Goal: Information Seeking & Learning: Learn about a topic

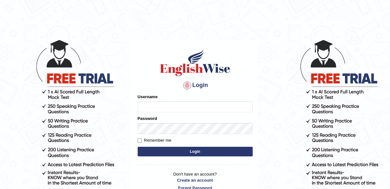
type input "kulvindersidhu"
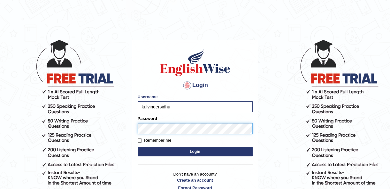
click at [138, 147] on button "Login" at bounding box center [195, 152] width 115 height 10
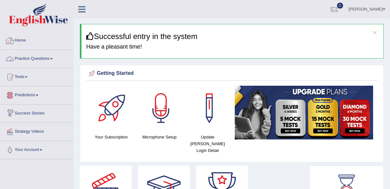
click at [36, 54] on link "Practice Questions" at bounding box center [36, 58] width 73 height 16
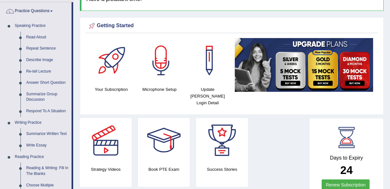
scroll to position [58, 0]
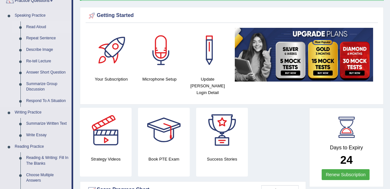
click at [35, 25] on link "Read Aloud" at bounding box center [47, 26] width 48 height 11
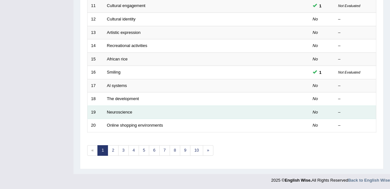
scroll to position [233, 0]
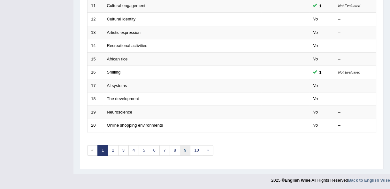
click at [180, 148] on link "9" at bounding box center [185, 150] width 11 height 11
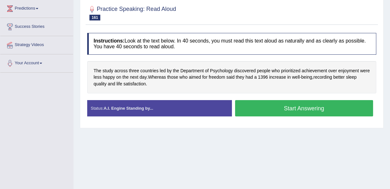
scroll to position [87, 0]
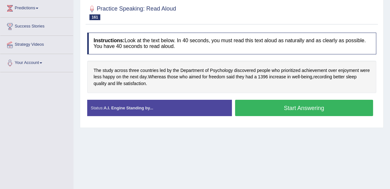
click at [257, 105] on button "Start Answering" at bounding box center [304, 108] width 138 height 16
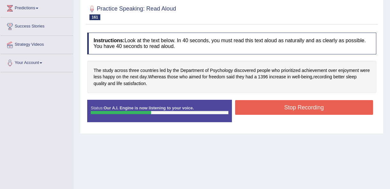
click at [277, 106] on button "Stop Recording" at bounding box center [304, 107] width 138 height 15
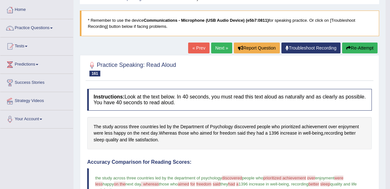
scroll to position [29, 0]
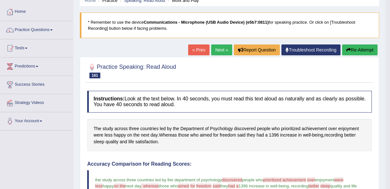
click at [224, 47] on link "Next »" at bounding box center [221, 49] width 21 height 11
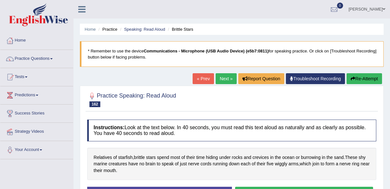
click at [228, 76] on link "Next »" at bounding box center [226, 78] width 21 height 11
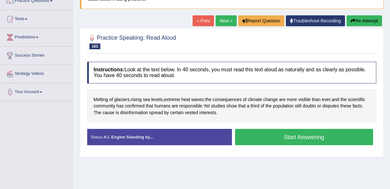
click at [220, 18] on link "Next »" at bounding box center [226, 20] width 21 height 11
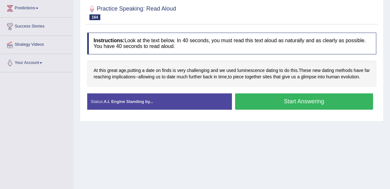
click at [268, 109] on button "Start Answering" at bounding box center [304, 101] width 138 height 16
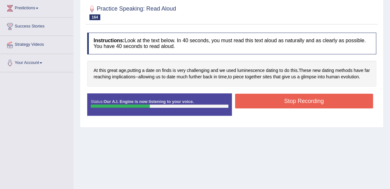
click at [272, 108] on button "Stop Recording" at bounding box center [304, 101] width 138 height 15
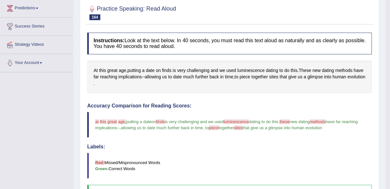
scroll to position [29, 0]
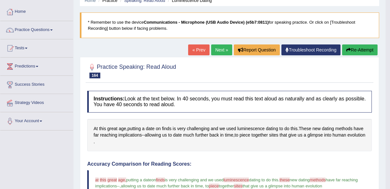
click at [224, 53] on link "Next »" at bounding box center [221, 49] width 21 height 11
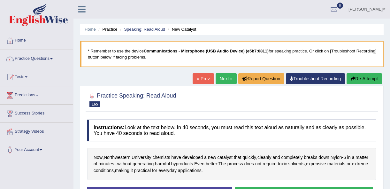
click at [208, 82] on link "« Prev" at bounding box center [203, 78] width 21 height 11
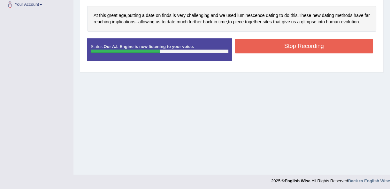
click at [337, 53] on button "Stop Recording" at bounding box center [304, 46] width 138 height 15
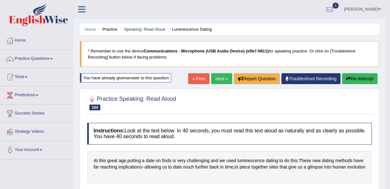
click at [222, 76] on link "Next »" at bounding box center [221, 78] width 21 height 11
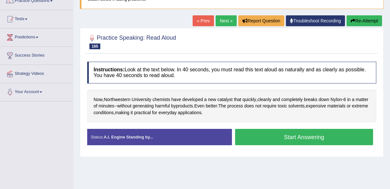
click at [287, 131] on button "Start Answering" at bounding box center [304, 137] width 138 height 16
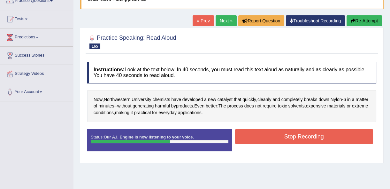
click at [322, 137] on button "Stop Recording" at bounding box center [304, 136] width 138 height 15
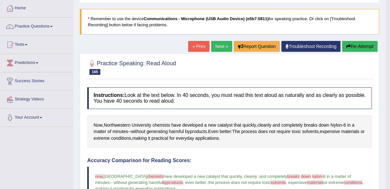
scroll to position [29, 0]
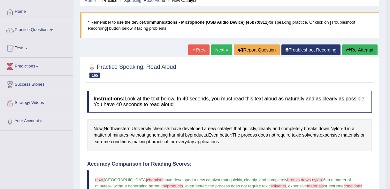
click at [221, 50] on link "Next »" at bounding box center [221, 49] width 21 height 11
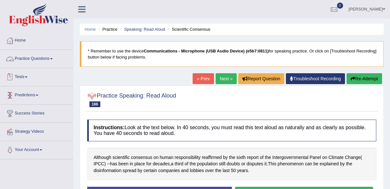
click at [34, 58] on link "Practice Questions" at bounding box center [36, 58] width 73 height 16
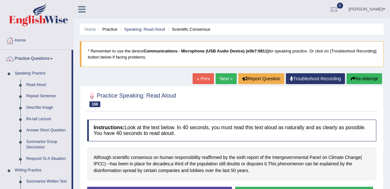
click at [229, 81] on link "Next »" at bounding box center [226, 78] width 21 height 11
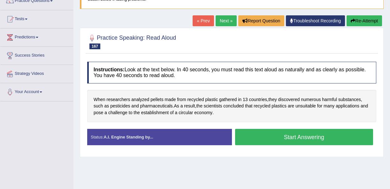
click at [291, 138] on button "Start Answering" at bounding box center [304, 137] width 138 height 16
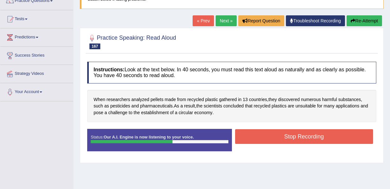
click at [316, 141] on button "Stop Recording" at bounding box center [304, 136] width 138 height 15
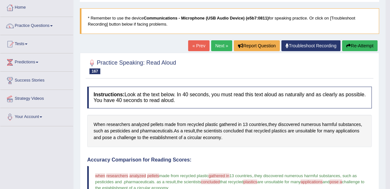
scroll to position [29, 0]
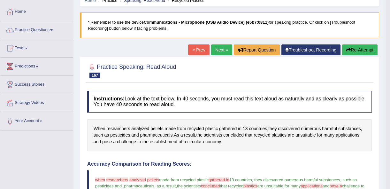
click at [224, 47] on link "Next »" at bounding box center [221, 49] width 21 height 11
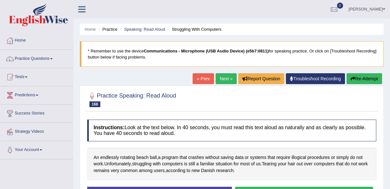
click at [224, 78] on link "Next »" at bounding box center [226, 78] width 21 height 11
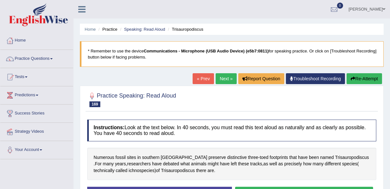
click at [228, 78] on link "Next »" at bounding box center [226, 78] width 21 height 11
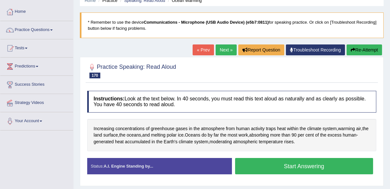
click at [222, 48] on link "Next »" at bounding box center [226, 49] width 21 height 11
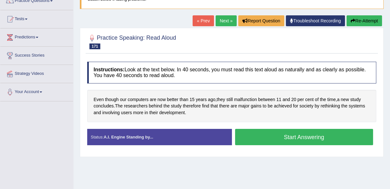
click at [294, 134] on button "Start Answering" at bounding box center [304, 137] width 138 height 16
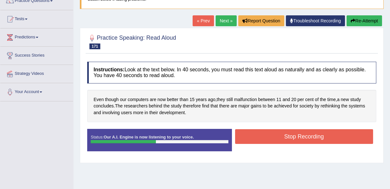
click at [294, 134] on button "Stop Recording" at bounding box center [304, 136] width 138 height 15
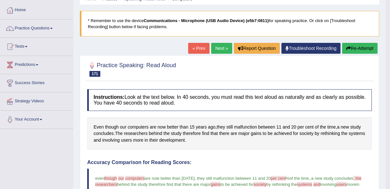
scroll to position [29, 0]
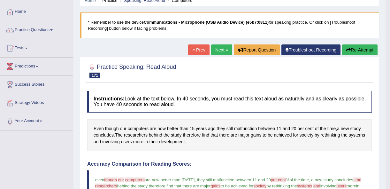
click at [198, 52] on link "« Prev" at bounding box center [198, 49] width 21 height 11
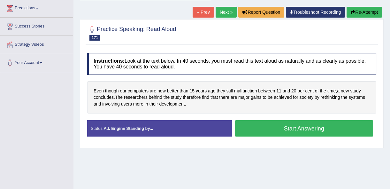
click at [272, 125] on button "Start Answering" at bounding box center [304, 128] width 138 height 16
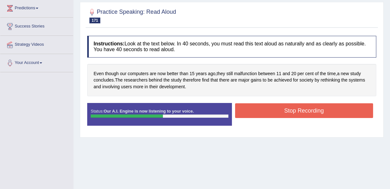
click at [280, 108] on button "Stop Recording" at bounding box center [304, 110] width 138 height 15
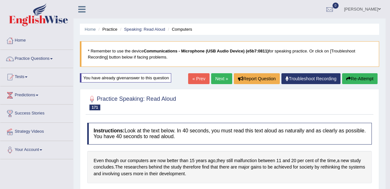
click at [224, 79] on link "Next »" at bounding box center [221, 78] width 21 height 11
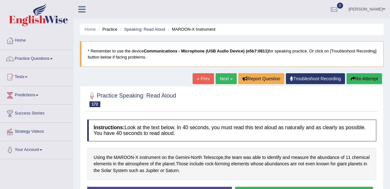
click at [224, 80] on link "Next »" at bounding box center [226, 78] width 21 height 11
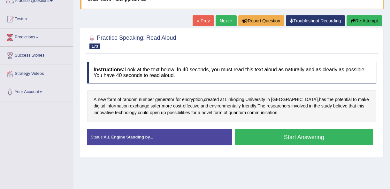
click at [220, 21] on link "Next »" at bounding box center [226, 20] width 21 height 11
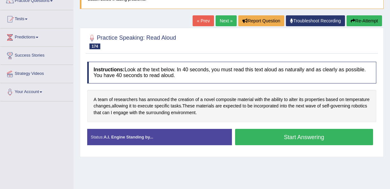
click at [216, 21] on link "Next »" at bounding box center [226, 20] width 21 height 11
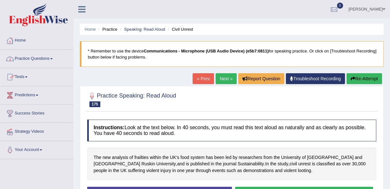
click at [29, 58] on link "Practice Questions" at bounding box center [36, 58] width 73 height 16
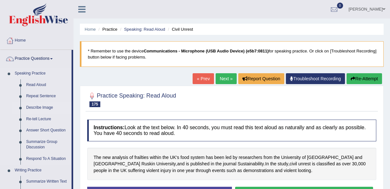
click at [37, 108] on link "Describe Image" at bounding box center [47, 107] width 48 height 11
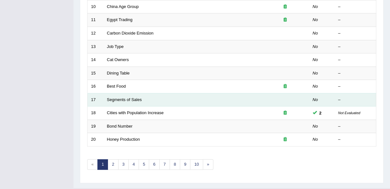
scroll to position [233, 0]
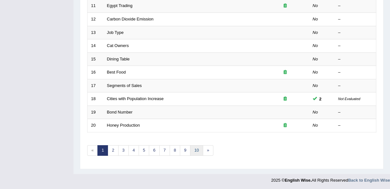
click at [200, 148] on link "10" at bounding box center [196, 150] width 13 height 11
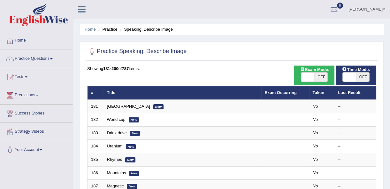
click at [118, 107] on link "Ukraine" at bounding box center [128, 106] width 43 height 5
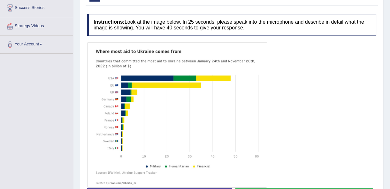
scroll to position [116, 0]
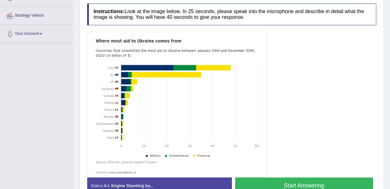
click at [287, 183] on button "Start Answering" at bounding box center [304, 185] width 138 height 16
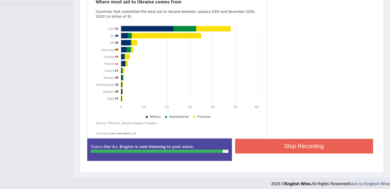
scroll to position [159, 0]
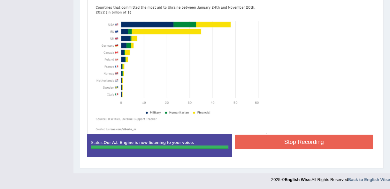
click at [293, 142] on div "Instructions: Look at the image below. In 25 seconds, please speak into the mic…" at bounding box center [232, 60] width 292 height 207
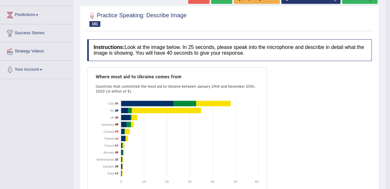
scroll to position [51, 0]
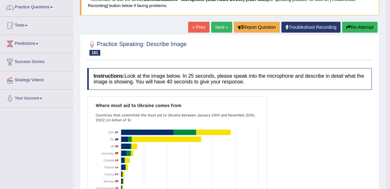
click at [216, 28] on link "Next »" at bounding box center [221, 27] width 21 height 11
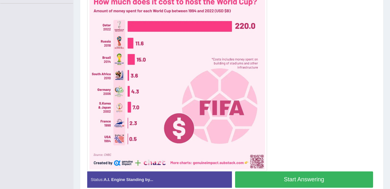
scroll to position [145, 0]
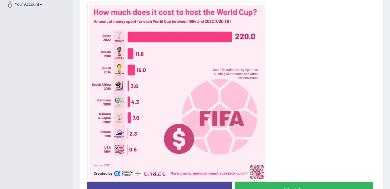
click at [255, 186] on button "Start Answering" at bounding box center [304, 190] width 138 height 16
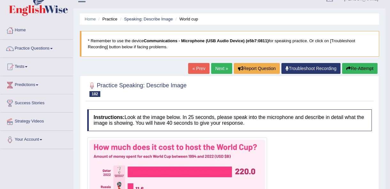
scroll to position [0, 0]
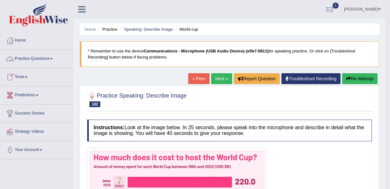
click at [42, 58] on link "Practice Questions" at bounding box center [36, 58] width 73 height 16
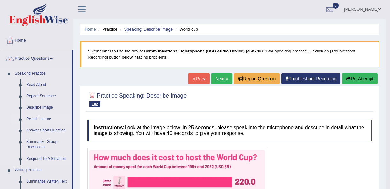
click at [41, 119] on link "Re-tell Lecture" at bounding box center [47, 118] width 48 height 11
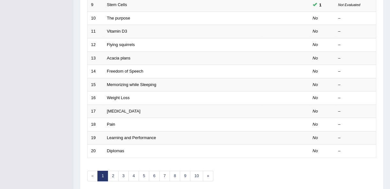
scroll to position [233, 0]
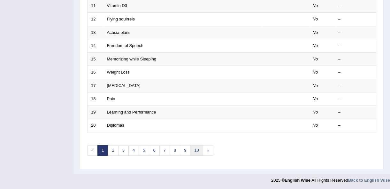
click at [194, 148] on link "10" at bounding box center [196, 150] width 13 height 11
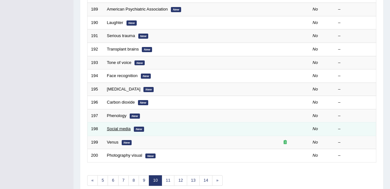
click at [117, 128] on link "Social media" at bounding box center [119, 128] width 24 height 5
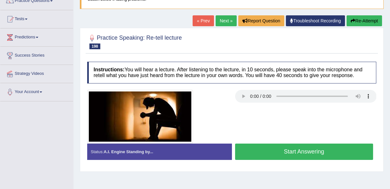
click at [220, 19] on link "Next »" at bounding box center [226, 20] width 21 height 11
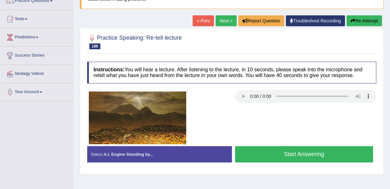
click at [218, 19] on link "Next »" at bounding box center [226, 20] width 21 height 11
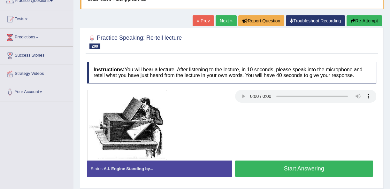
scroll to position [58, 0]
click at [224, 16] on link "Next »" at bounding box center [226, 20] width 21 height 11
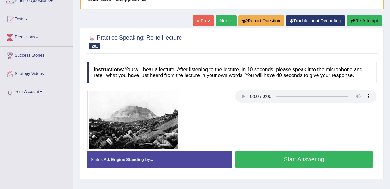
click at [222, 20] on link "Next »" at bounding box center [226, 20] width 21 height 11
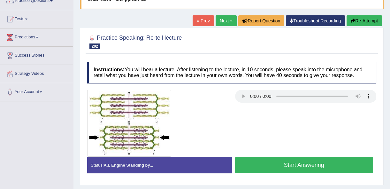
click at [227, 20] on link "Next »" at bounding box center [226, 20] width 21 height 11
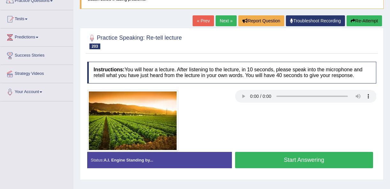
drag, startPoint x: 242, startPoint y: 93, endPoint x: 238, endPoint y: 130, distance: 37.0
click at [237, 129] on div at bounding box center [231, 121] width 295 height 62
click at [262, 155] on button "Start Answering" at bounding box center [304, 160] width 138 height 16
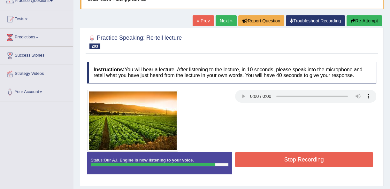
click at [292, 154] on button "Stop Recording" at bounding box center [304, 159] width 138 height 15
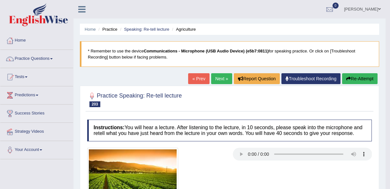
click at [222, 81] on link "Next »" at bounding box center [221, 78] width 21 height 11
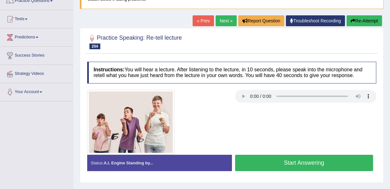
click at [228, 20] on link "Next »" at bounding box center [226, 20] width 21 height 11
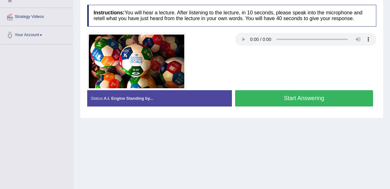
scroll to position [116, 0]
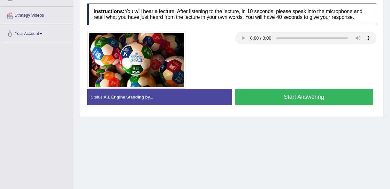
click at [281, 100] on button "Start Answering" at bounding box center [304, 97] width 138 height 16
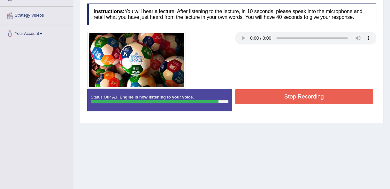
click at [281, 100] on button "Stop Recording" at bounding box center [304, 96] width 138 height 15
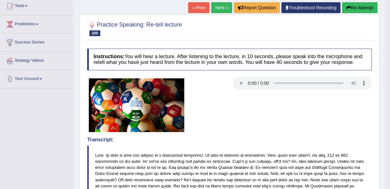
scroll to position [29, 0]
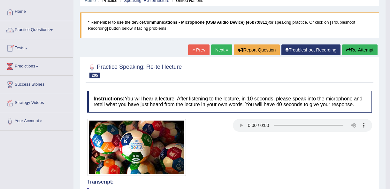
click at [42, 30] on link "Practice Questions" at bounding box center [36, 29] width 73 height 16
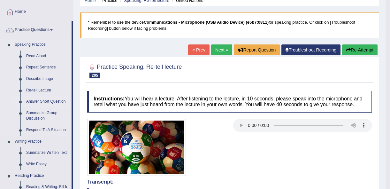
click at [50, 102] on link "Answer Short Question" at bounding box center [47, 101] width 48 height 11
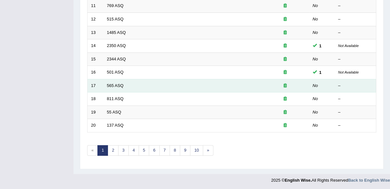
scroll to position [233, 0]
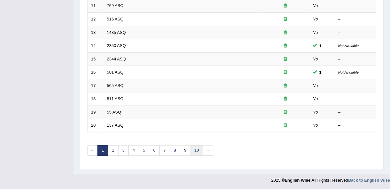
click at [194, 148] on link "10" at bounding box center [196, 150] width 13 height 11
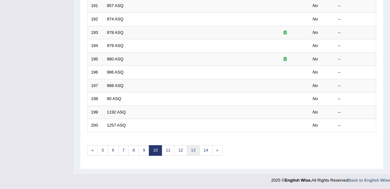
click at [193, 148] on link "13" at bounding box center [193, 150] width 13 height 11
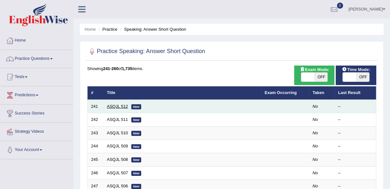
click at [117, 104] on link "ASQJL 512" at bounding box center [117, 106] width 21 height 5
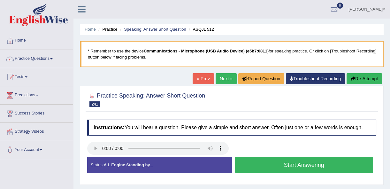
click at [259, 161] on button "Start Answering" at bounding box center [304, 164] width 138 height 16
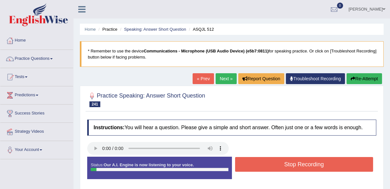
click at [259, 161] on button "Stop Recording" at bounding box center [304, 164] width 138 height 15
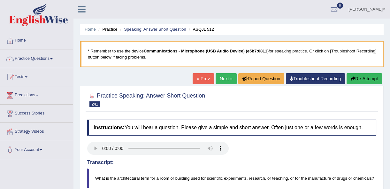
click at [229, 82] on link "Next »" at bounding box center [226, 78] width 21 height 11
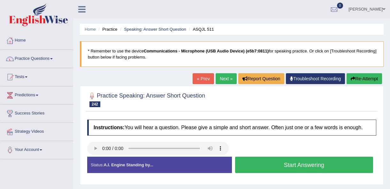
click at [292, 168] on button "Start Answering" at bounding box center [304, 164] width 138 height 16
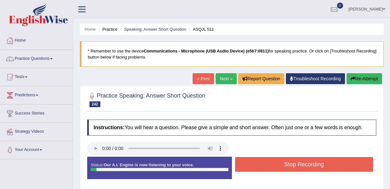
click at [292, 168] on button "Stop Recording" at bounding box center [304, 164] width 138 height 15
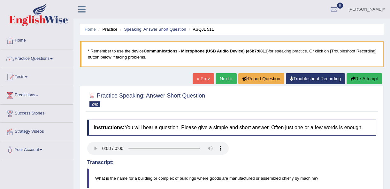
click at [228, 81] on link "Next »" at bounding box center [226, 78] width 21 height 11
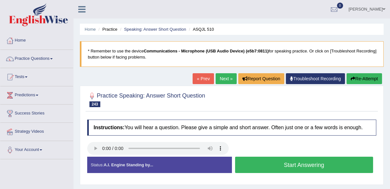
click at [267, 162] on button "Start Answering" at bounding box center [304, 164] width 138 height 16
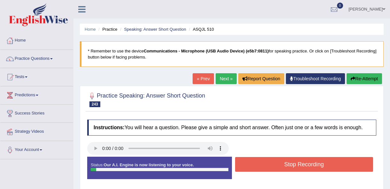
click at [267, 162] on button "Stop Recording" at bounding box center [304, 164] width 138 height 15
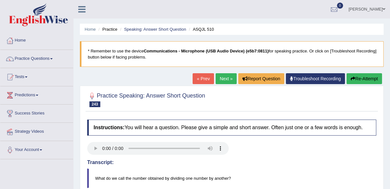
click at [227, 79] on link "Next »" at bounding box center [226, 78] width 21 height 11
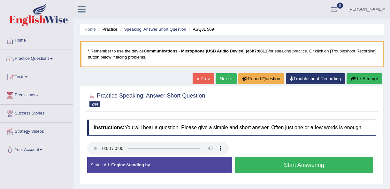
click at [246, 161] on button "Start Answering" at bounding box center [304, 164] width 138 height 16
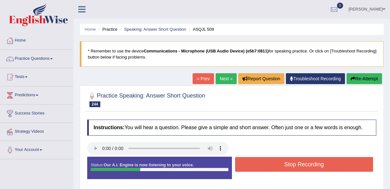
click at [246, 162] on button "Stop Recording" at bounding box center [304, 164] width 138 height 15
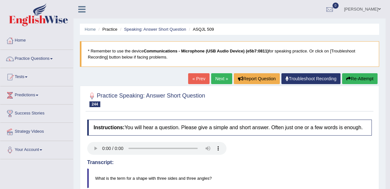
click at [221, 80] on link "Next »" at bounding box center [221, 78] width 21 height 11
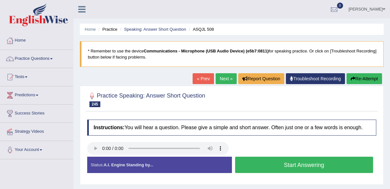
click at [254, 170] on button "Start Answering" at bounding box center [304, 164] width 138 height 16
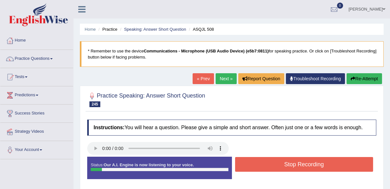
click at [251, 168] on button "Stop Recording" at bounding box center [304, 164] width 138 height 15
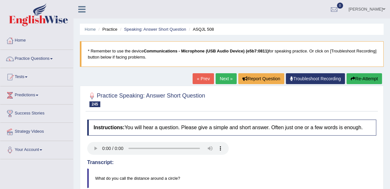
click at [220, 80] on link "Next »" at bounding box center [226, 78] width 21 height 11
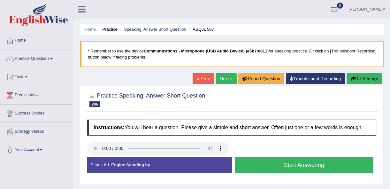
click at [247, 171] on button "Start Answering" at bounding box center [304, 164] width 138 height 16
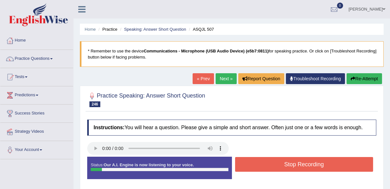
click at [247, 171] on button "Stop Recording" at bounding box center [304, 164] width 138 height 15
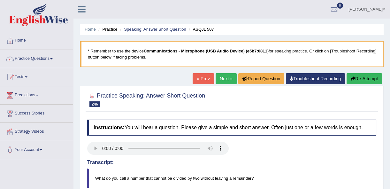
click at [225, 79] on link "Next »" at bounding box center [226, 78] width 21 height 11
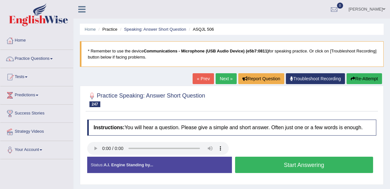
click at [251, 167] on button "Start Answering" at bounding box center [304, 164] width 138 height 16
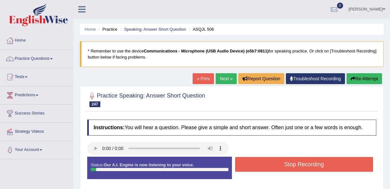
click at [251, 167] on button "Stop Recording" at bounding box center [304, 164] width 138 height 15
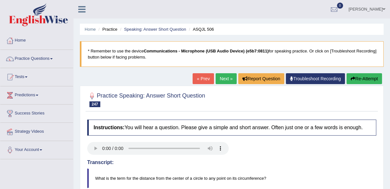
click at [230, 78] on link "Next »" at bounding box center [226, 78] width 21 height 11
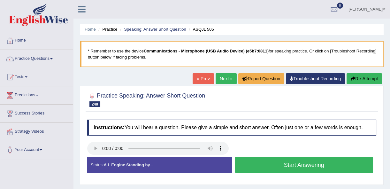
click at [257, 169] on button "Start Answering" at bounding box center [304, 164] width 138 height 16
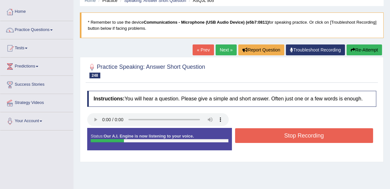
click at [254, 138] on button "Stop Recording" at bounding box center [304, 135] width 138 height 15
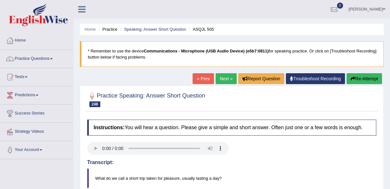
click at [219, 80] on link "Next »" at bounding box center [226, 78] width 21 height 11
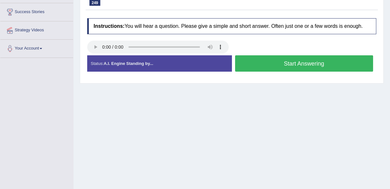
scroll to position [116, 0]
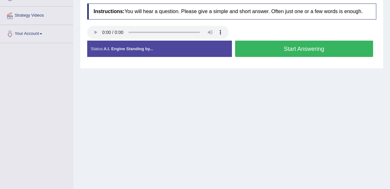
click at [257, 51] on button "Start Answering" at bounding box center [304, 49] width 138 height 16
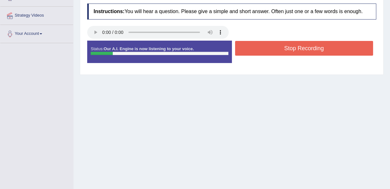
click at [257, 51] on button "Stop Recording" at bounding box center [304, 48] width 138 height 15
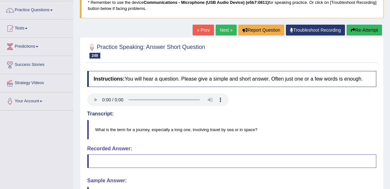
scroll to position [29, 0]
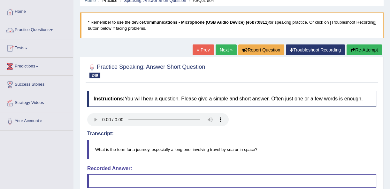
click at [32, 29] on link "Practice Questions" at bounding box center [36, 29] width 73 height 16
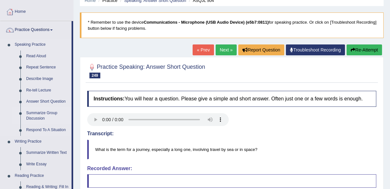
click at [44, 110] on link "Summarize Group Discussion" at bounding box center [47, 115] width 48 height 17
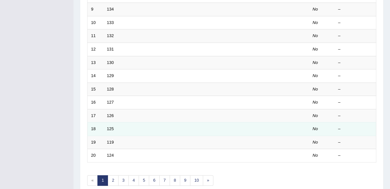
scroll to position [233, 0]
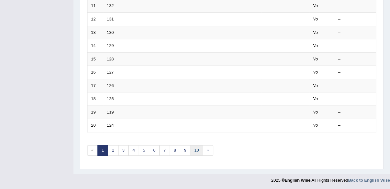
click at [196, 149] on link "10" at bounding box center [196, 150] width 13 height 11
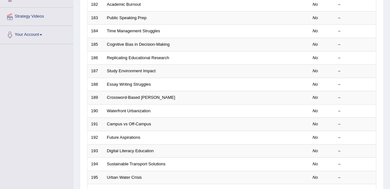
scroll to position [116, 0]
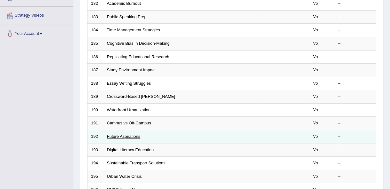
click at [130, 137] on link "Future Aspirations" at bounding box center [124, 136] width 34 height 5
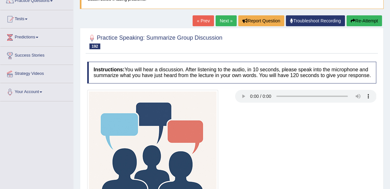
scroll to position [58, 0]
click at [29, 34] on link "Predictions" at bounding box center [36, 36] width 73 height 16
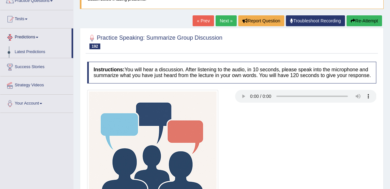
click at [26, 34] on link "Predictions" at bounding box center [35, 36] width 71 height 16
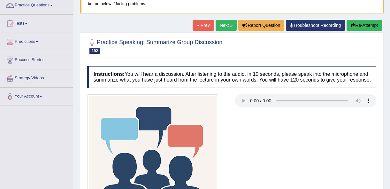
scroll to position [0, 0]
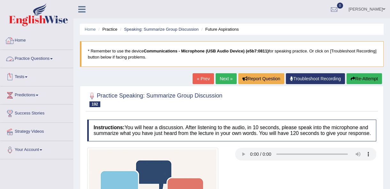
click at [33, 60] on link "Practice Questions" at bounding box center [36, 58] width 73 height 16
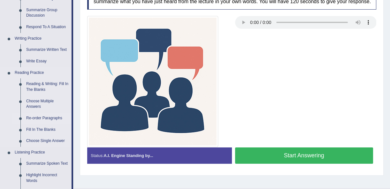
scroll to position [145, 0]
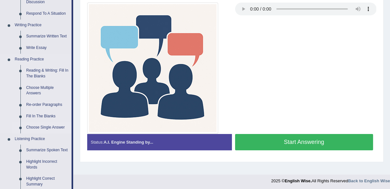
click at [42, 127] on link "Choose Single Answer" at bounding box center [47, 127] width 48 height 11
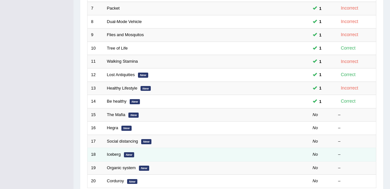
scroll to position [233, 0]
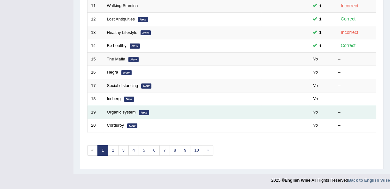
click at [119, 113] on link "Organic system" at bounding box center [121, 112] width 29 height 5
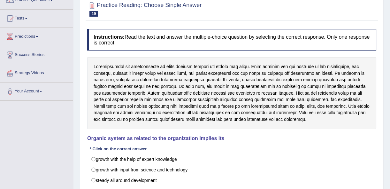
scroll to position [29, 0]
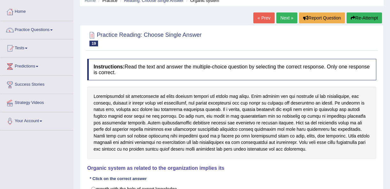
click at [284, 15] on link "Next »" at bounding box center [286, 17] width 21 height 11
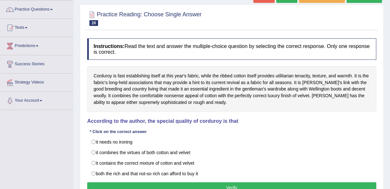
scroll to position [58, 0]
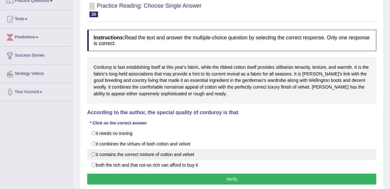
click at [94, 154] on label "it contains the correct mixture of cotton and velvet" at bounding box center [231, 154] width 289 height 11
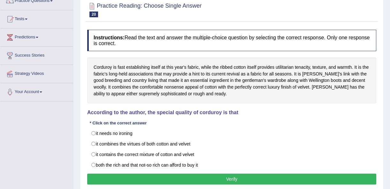
radio input "true"
click at [117, 177] on button "Verify" at bounding box center [231, 178] width 289 height 11
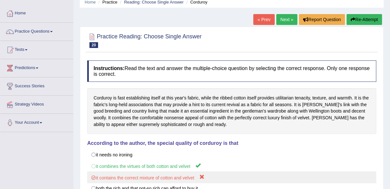
scroll to position [0, 0]
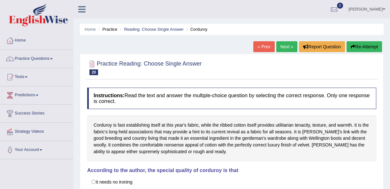
click at [288, 43] on link "Next »" at bounding box center [286, 46] width 21 height 11
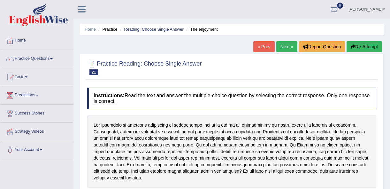
click at [284, 45] on link "Next »" at bounding box center [286, 46] width 21 height 11
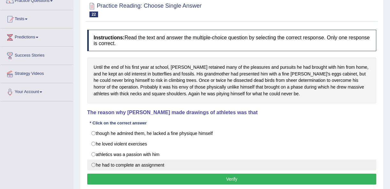
click at [104, 168] on label "he had to complete an assignment" at bounding box center [231, 164] width 289 height 11
radio input "true"
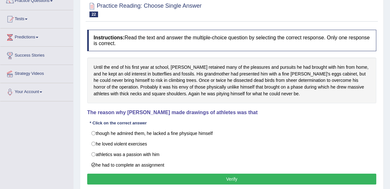
click at [106, 176] on button "Verify" at bounding box center [231, 178] width 289 height 11
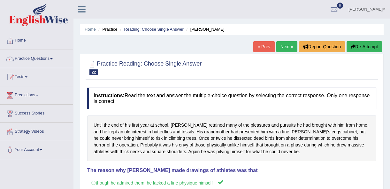
click at [287, 45] on link "Next »" at bounding box center [286, 46] width 21 height 11
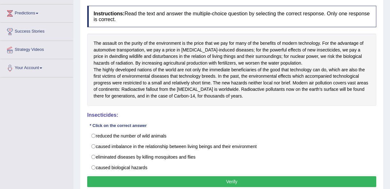
scroll to position [87, 0]
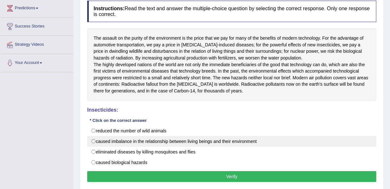
click at [93, 147] on label "caused imbalance in the relationship between living beings and their environment" at bounding box center [231, 141] width 289 height 11
radio input "true"
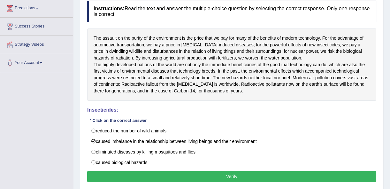
click at [142, 180] on button "Verify" at bounding box center [231, 176] width 289 height 11
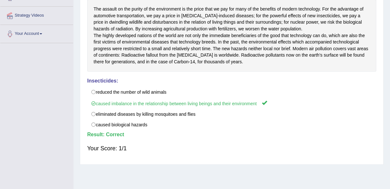
scroll to position [29, 0]
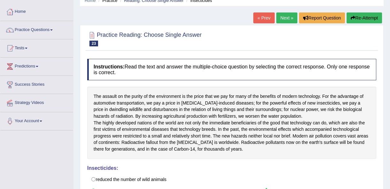
click at [288, 17] on link "Next »" at bounding box center [286, 17] width 21 height 11
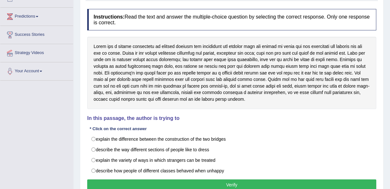
scroll to position [87, 0]
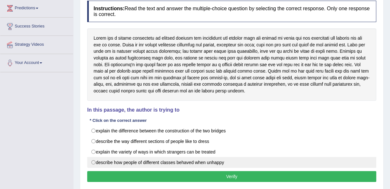
click at [117, 166] on label "describe how people of different classes behaved when unhappy" at bounding box center [231, 162] width 289 height 11
radio input "true"
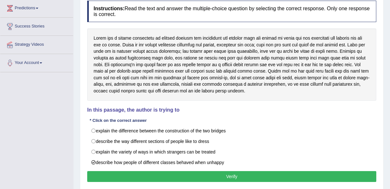
click at [123, 175] on button "Verify" at bounding box center [231, 176] width 289 height 11
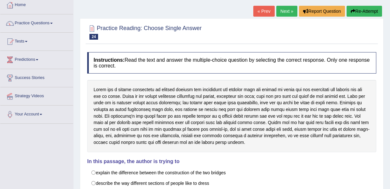
scroll to position [0, 0]
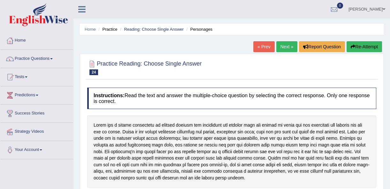
click at [289, 47] on link "Next »" at bounding box center [286, 46] width 21 height 11
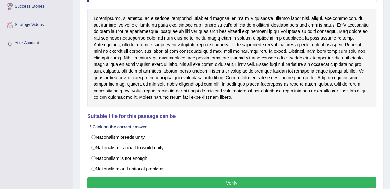
scroll to position [116, 0]
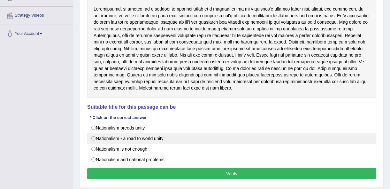
click at [134, 137] on label "Nationalism - a road to world unity" at bounding box center [231, 138] width 289 height 11
radio input "true"
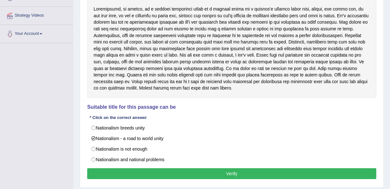
click at [157, 168] on button "Verify" at bounding box center [231, 173] width 289 height 11
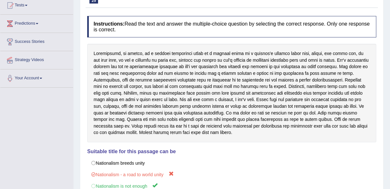
scroll to position [0, 0]
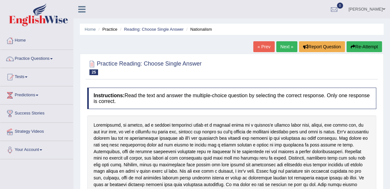
click at [284, 49] on link "Next »" at bounding box center [286, 46] width 21 height 11
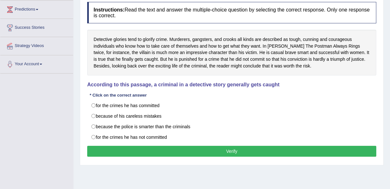
scroll to position [87, 0]
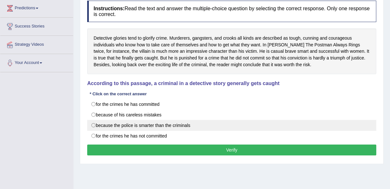
click at [182, 122] on label "because the police is smarter than the criminals" at bounding box center [231, 125] width 289 height 11
radio input "true"
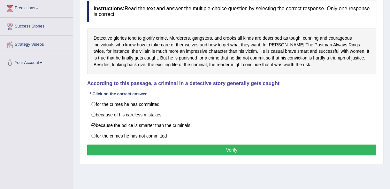
click at [205, 149] on button "Verify" at bounding box center [231, 149] width 289 height 11
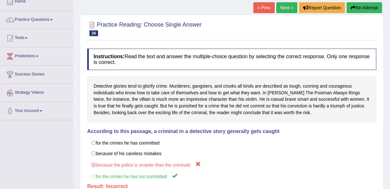
scroll to position [0, 0]
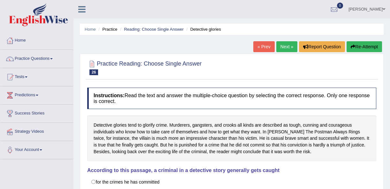
click at [283, 48] on link "Next »" at bounding box center [286, 46] width 21 height 11
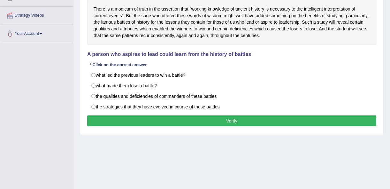
scroll to position [116, 0]
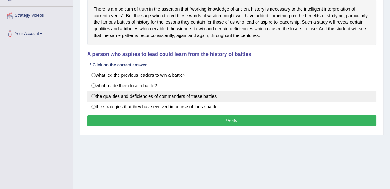
click at [216, 94] on label "the qualities and deficiencies of commanders of these battles" at bounding box center [231, 96] width 289 height 11
radio input "true"
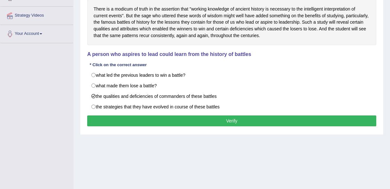
click at [227, 125] on div "Instructions: Read the text and answer the multiple-choice question by selectin…" at bounding box center [232, 49] width 292 height 163
click at [227, 124] on button "Verify" at bounding box center [231, 120] width 289 height 11
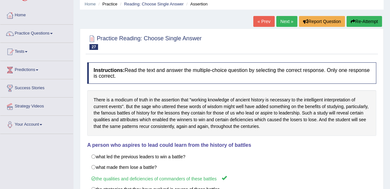
scroll to position [0, 0]
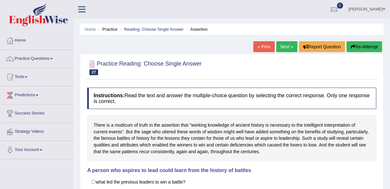
click at [291, 46] on link "Next »" at bounding box center [286, 46] width 21 height 11
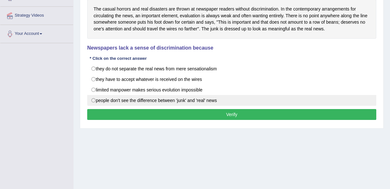
click at [183, 102] on label "people don't see the difference between 'junk' and 'real' news" at bounding box center [231, 100] width 289 height 11
radio input "true"
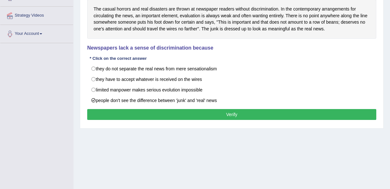
click at [184, 109] on button "Verify" at bounding box center [231, 114] width 289 height 11
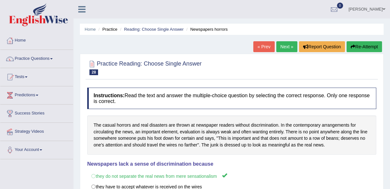
click at [285, 44] on link "Next »" at bounding box center [286, 46] width 21 height 11
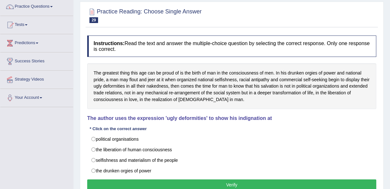
scroll to position [58, 0]
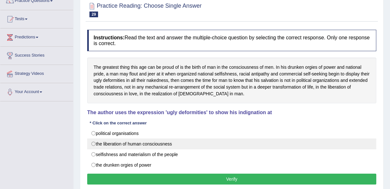
click at [164, 145] on label "the liberation of human consciousness" at bounding box center [231, 143] width 289 height 11
radio input "true"
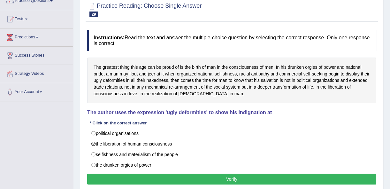
click at [179, 176] on button "Verify" at bounding box center [231, 178] width 289 height 11
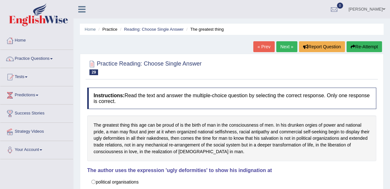
scroll to position [0, 0]
click at [286, 47] on link "Next »" at bounding box center [286, 46] width 21 height 11
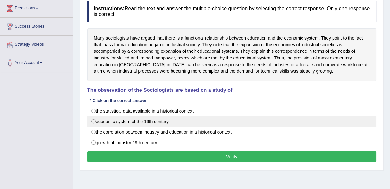
click at [157, 122] on label "economic system of the 19th century" at bounding box center [231, 121] width 289 height 11
radio input "true"
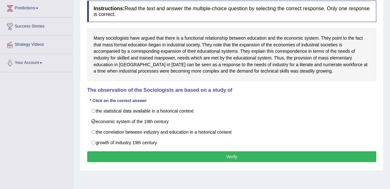
click at [184, 153] on button "Verify" at bounding box center [231, 156] width 289 height 11
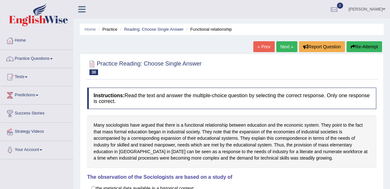
click at [287, 44] on link "Next »" at bounding box center [286, 46] width 21 height 11
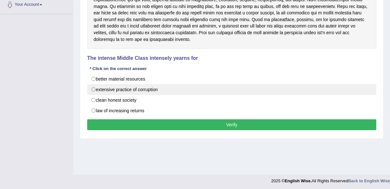
click at [125, 84] on label "extensive practice of corruption" at bounding box center [231, 89] width 289 height 11
radio input "true"
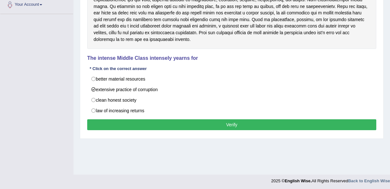
click at [170, 119] on button "Verify" at bounding box center [231, 124] width 289 height 11
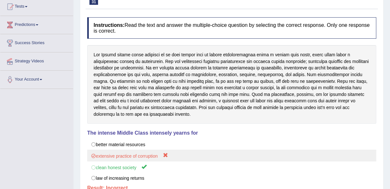
scroll to position [29, 0]
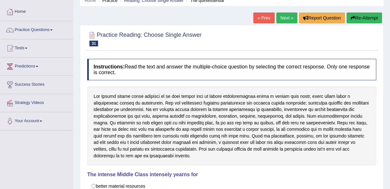
click at [289, 19] on link "Next »" at bounding box center [286, 17] width 21 height 11
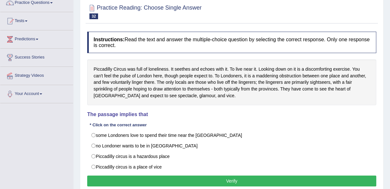
scroll to position [58, 0]
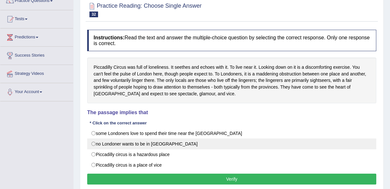
click at [169, 143] on label "no Londoner wants to be in [GEOGRAPHIC_DATA]" at bounding box center [231, 143] width 289 height 11
radio input "true"
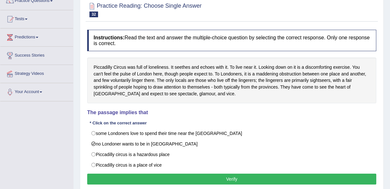
click at [185, 173] on button "Verify" at bounding box center [231, 178] width 289 height 11
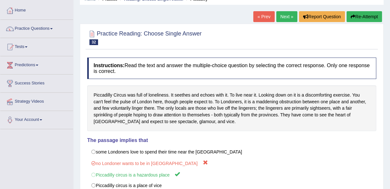
scroll to position [0, 0]
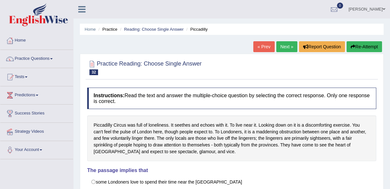
click at [285, 44] on link "Next »" at bounding box center [286, 46] width 21 height 11
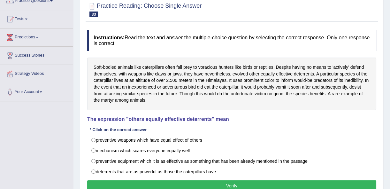
scroll to position [87, 0]
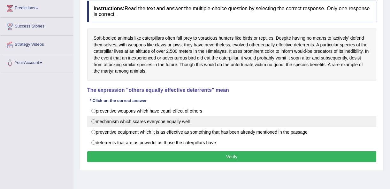
click at [167, 118] on label "mechanism which scares everyone equally well" at bounding box center [231, 121] width 289 height 11
radio input "true"
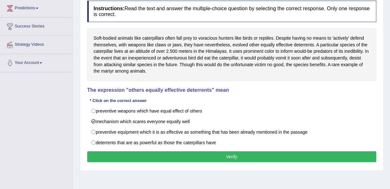
click at [190, 154] on button "Verify" at bounding box center [231, 156] width 289 height 11
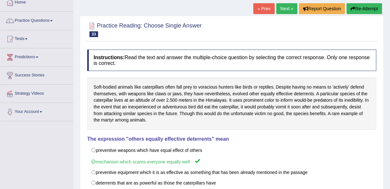
scroll to position [29, 0]
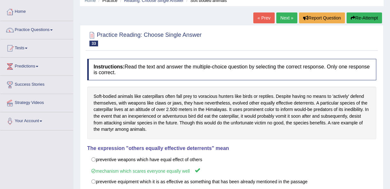
click at [290, 15] on link "Next »" at bounding box center [286, 17] width 21 height 11
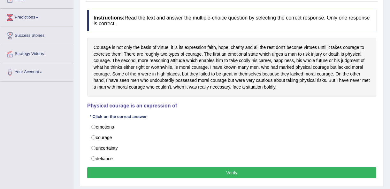
scroll to position [87, 0]
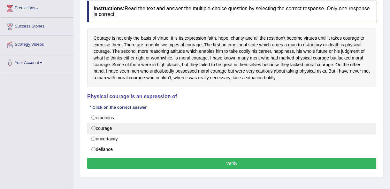
click at [104, 128] on label "courage" at bounding box center [231, 128] width 289 height 11
radio input "true"
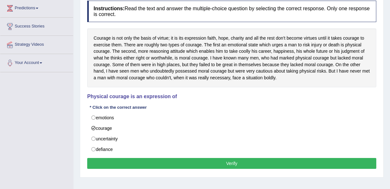
click at [152, 165] on button "Verify" at bounding box center [231, 163] width 289 height 11
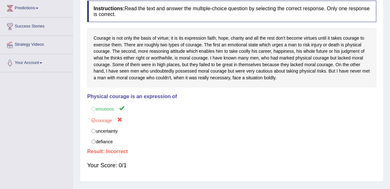
scroll to position [29, 0]
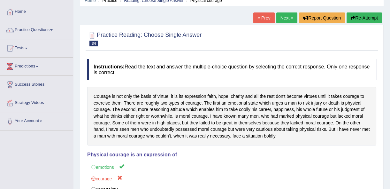
click at [286, 15] on link "Next »" at bounding box center [286, 17] width 21 height 11
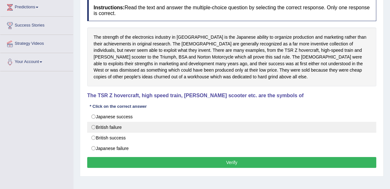
scroll to position [87, 0]
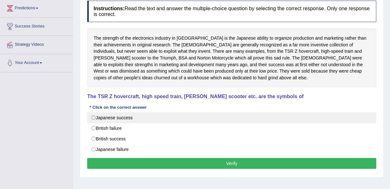
click at [136, 119] on label "Japanese success" at bounding box center [231, 117] width 289 height 11
radio input "true"
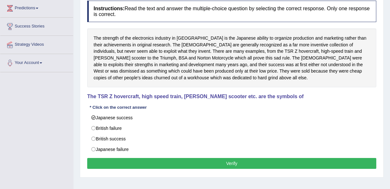
click at [213, 164] on button "Verify" at bounding box center [231, 163] width 289 height 11
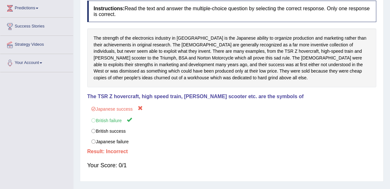
scroll to position [0, 0]
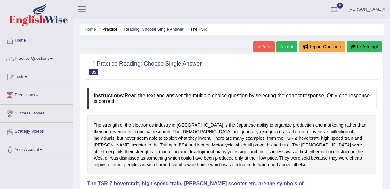
click at [285, 42] on link "Next »" at bounding box center [286, 46] width 21 height 11
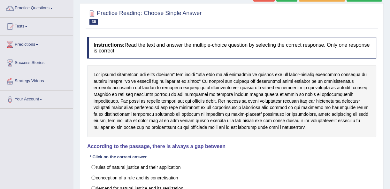
scroll to position [87, 0]
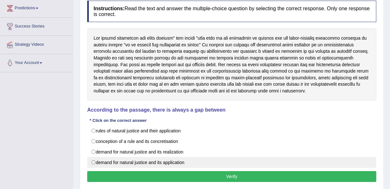
click at [125, 161] on label "demand for natural justice and its application" at bounding box center [231, 162] width 289 height 11
radio input "true"
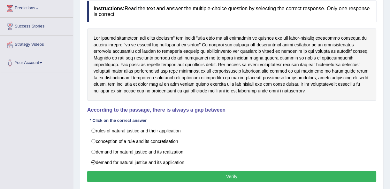
click at [141, 175] on button "Verify" at bounding box center [231, 176] width 289 height 11
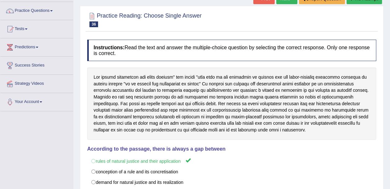
scroll to position [0, 0]
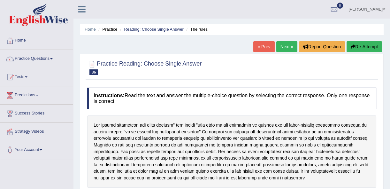
click at [284, 47] on link "Next »" at bounding box center [286, 46] width 21 height 11
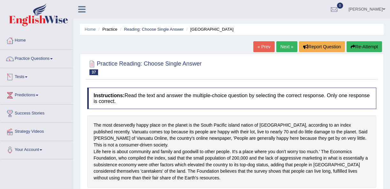
click at [37, 60] on link "Practice Questions" at bounding box center [36, 58] width 73 height 16
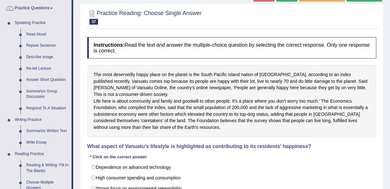
scroll to position [79, 0]
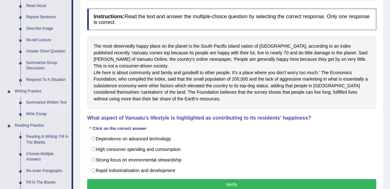
click at [45, 102] on link "Summarize Written Text" at bounding box center [47, 102] width 48 height 11
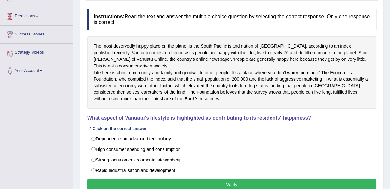
scroll to position [81, 0]
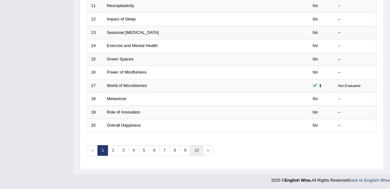
scroll to position [233, 0]
click at [194, 146] on link "10" at bounding box center [196, 150] width 13 height 11
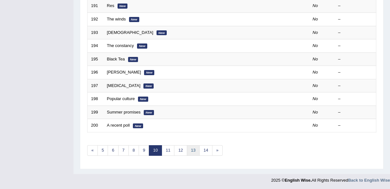
scroll to position [233, 0]
click at [192, 150] on link "13" at bounding box center [193, 150] width 13 height 11
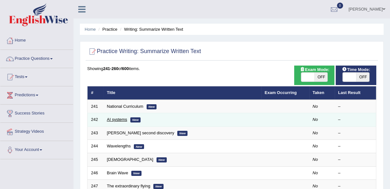
click at [125, 120] on link "AI systems" at bounding box center [117, 119] width 20 height 5
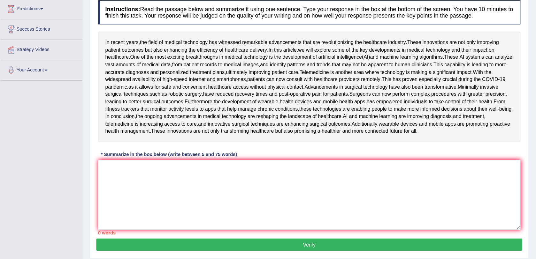
scroll to position [87, 0]
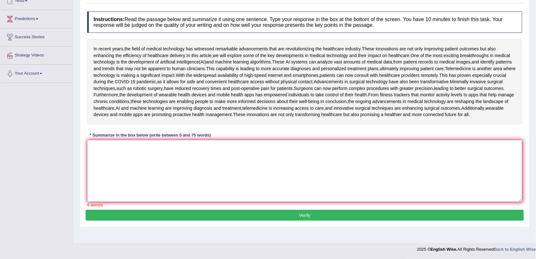
drag, startPoint x: 137, startPoint y: 151, endPoint x: 189, endPoint y: 208, distance: 76.8
click at [189, 188] on textarea at bounding box center [304, 171] width 435 height 62
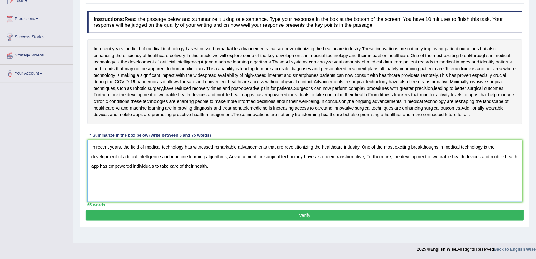
scroll to position [118, 0]
type textarea "In recent years, the field of medical technology has witnessed remarkable advan…"
click at [236, 188] on button "Verify" at bounding box center [305, 215] width 438 height 11
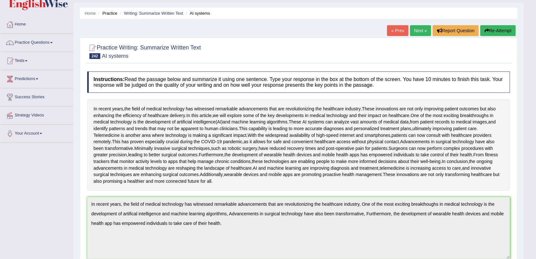
scroll to position [0, 0]
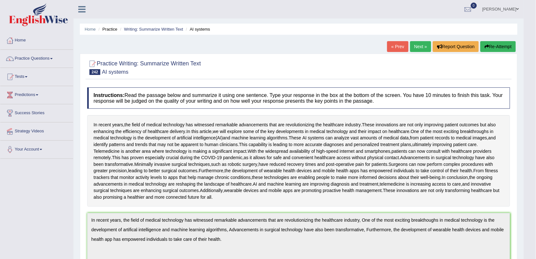
click at [390, 48] on link "Next »" at bounding box center [420, 46] width 21 height 11
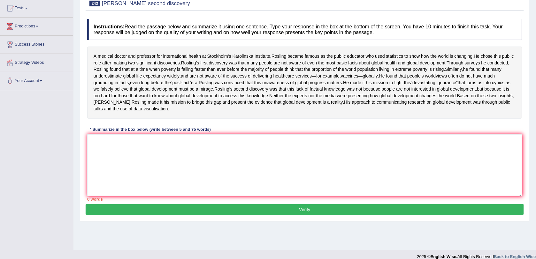
scroll to position [76, 0]
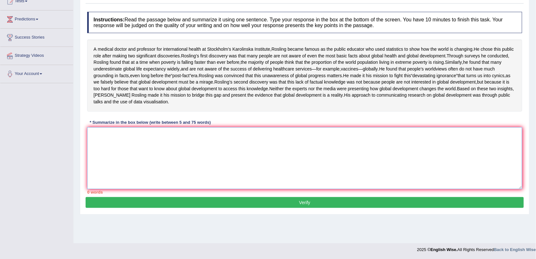
click at [364, 177] on textarea at bounding box center [304, 158] width 435 height 62
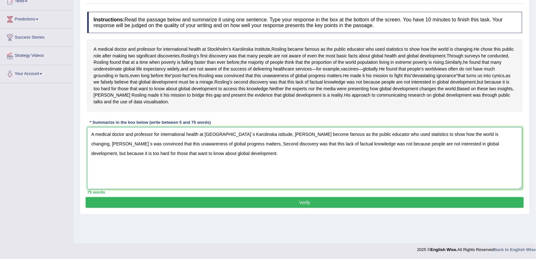
type textarea "A medical doctor and professor for international health at Stockholm`s Karolins…"
click at [318, 208] on button "Verify" at bounding box center [305, 202] width 438 height 11
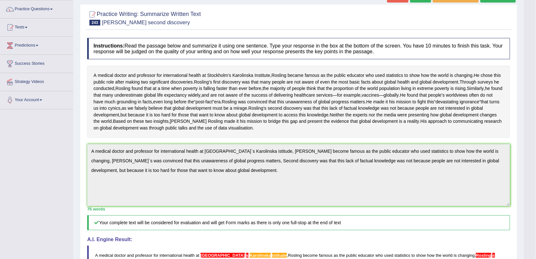
scroll to position [0, 0]
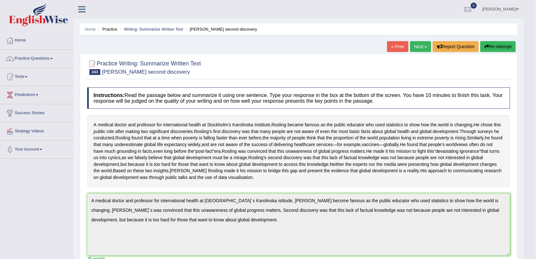
click at [419, 47] on link "Next »" at bounding box center [420, 46] width 21 height 11
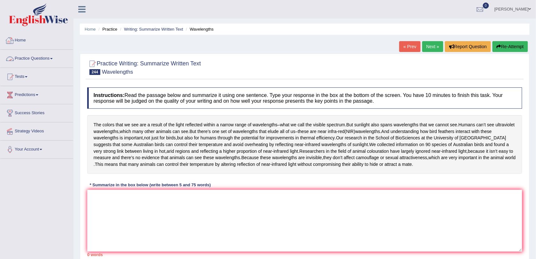
click at [34, 60] on link "Practice Questions" at bounding box center [36, 58] width 73 height 16
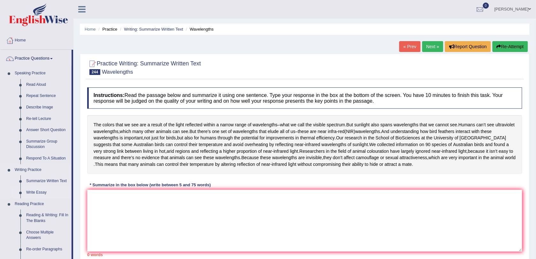
click at [41, 193] on link "Write Essay" at bounding box center [47, 192] width 48 height 11
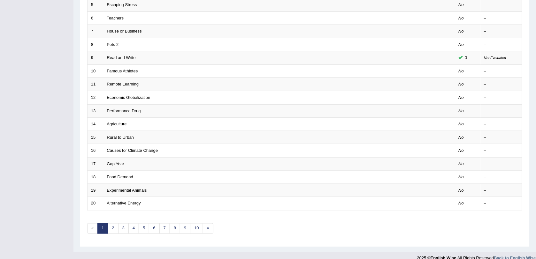
scroll to position [165, 0]
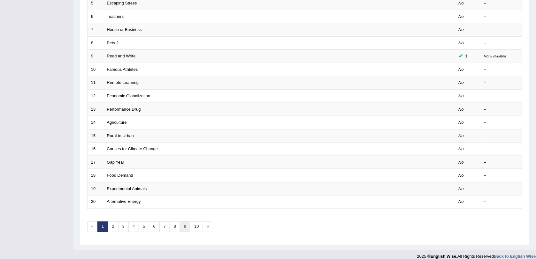
click at [185, 222] on link "9" at bounding box center [185, 227] width 11 height 11
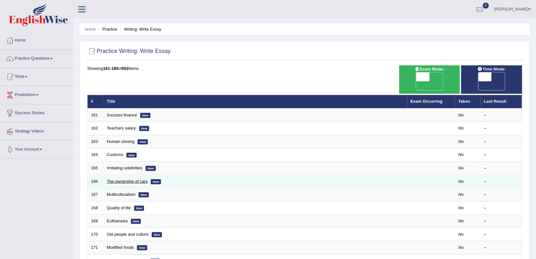
click at [125, 179] on link "The ownership of cars" at bounding box center [127, 181] width 41 height 5
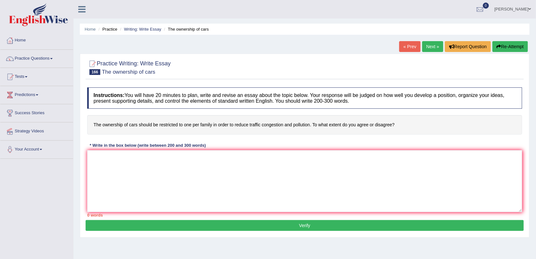
click at [428, 44] on link "Next »" at bounding box center [432, 46] width 21 height 11
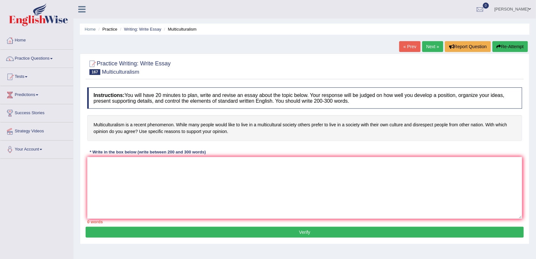
drag, startPoint x: 0, startPoint y: 0, endPoint x: 427, endPoint y: 44, distance: 428.8
click at [427, 44] on link "Next »" at bounding box center [432, 46] width 21 height 11
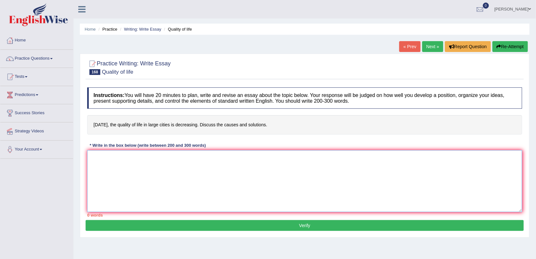
click at [181, 171] on textarea at bounding box center [304, 181] width 435 height 62
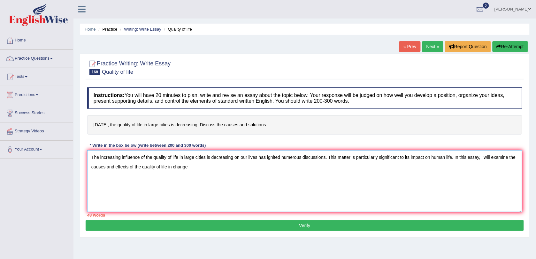
click at [192, 169] on textarea "The increasing influence of the quality of life in large cities is decreasing o…" at bounding box center [304, 181] width 435 height 62
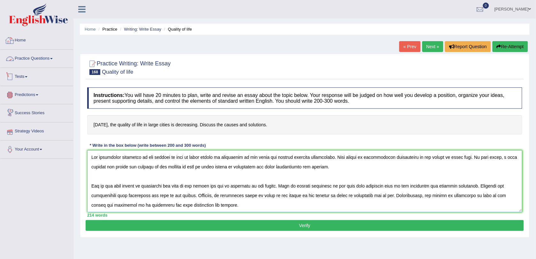
type textarea "The increasing influence of the quality of life in large cities is decreasing o…"
click at [34, 55] on link "Practice Questions" at bounding box center [36, 58] width 73 height 16
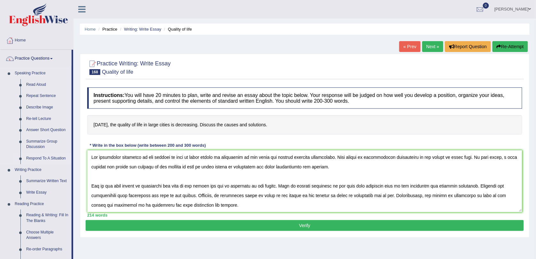
click at [43, 160] on link "Respond To A Situation" at bounding box center [47, 158] width 48 height 11
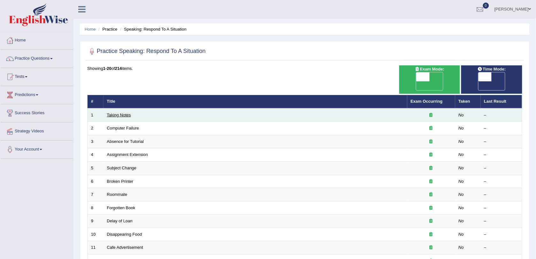
click at [117, 113] on link "Taking Notes" at bounding box center [119, 115] width 24 height 5
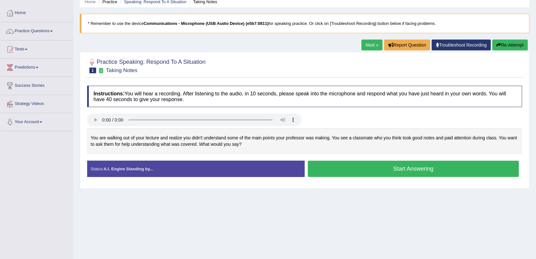
scroll to position [40, 0]
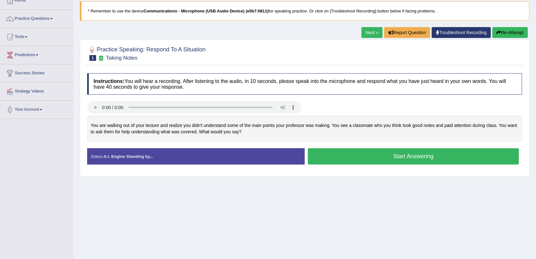
click at [348, 155] on button "Start Answering" at bounding box center [413, 156] width 211 height 16
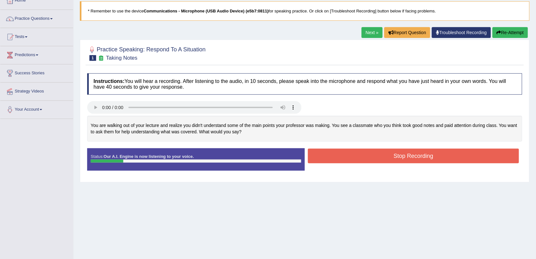
click at [377, 154] on button "Stop Recording" at bounding box center [413, 156] width 211 height 15
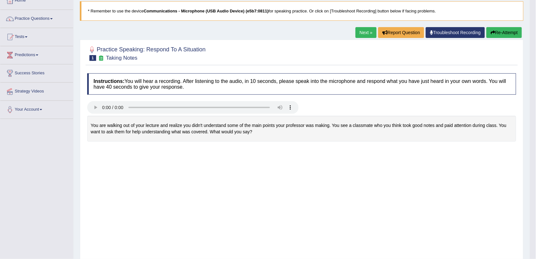
click at [365, 33] on body "Toggle navigation Home Practice Questions Speaking Practice Read Aloud Repeat S…" at bounding box center [268, 89] width 536 height 259
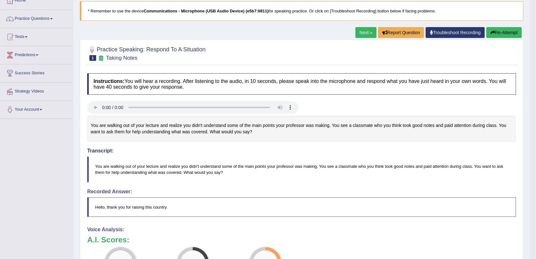
click at [36, 20] on body "Toggle navigation Home Practice Questions Speaking Practice Read Aloud Repeat S…" at bounding box center [268, 89] width 536 height 259
click at [359, 34] on link "Next »" at bounding box center [365, 32] width 21 height 11
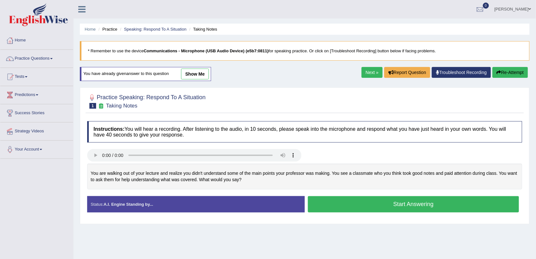
click at [379, 208] on button "Start Answering" at bounding box center [413, 204] width 211 height 16
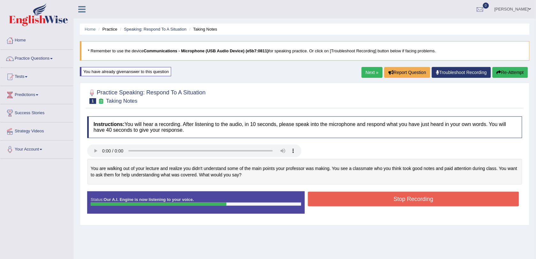
click at [323, 194] on button "Stop Recording" at bounding box center [413, 199] width 211 height 15
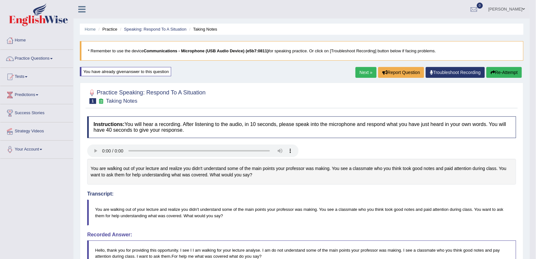
click at [366, 74] on link "Next »" at bounding box center [365, 72] width 21 height 11
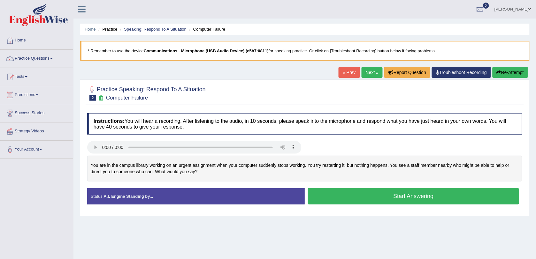
click at [352, 195] on button "Start Answering" at bounding box center [413, 196] width 211 height 16
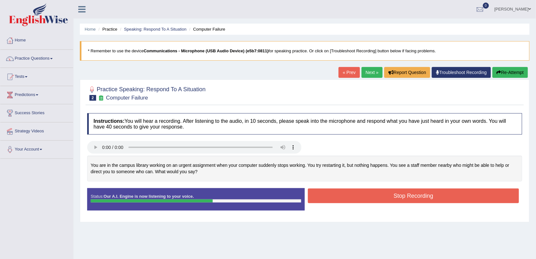
click at [385, 197] on button "Stop Recording" at bounding box center [413, 196] width 211 height 15
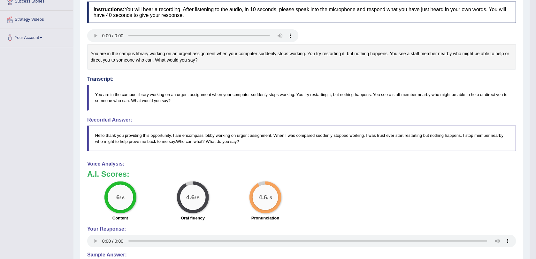
scroll to position [25, 0]
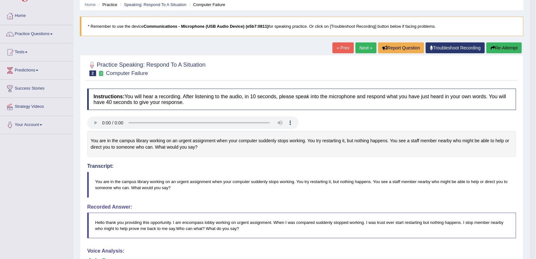
click at [366, 46] on link "Next »" at bounding box center [365, 47] width 21 height 11
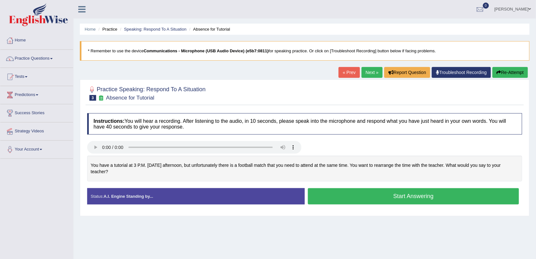
click at [464, 194] on button "Start Answering" at bounding box center [413, 196] width 211 height 16
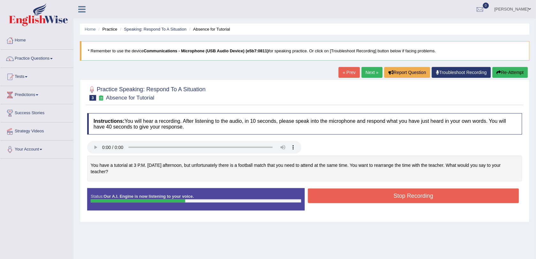
click at [387, 196] on button "Stop Recording" at bounding box center [413, 196] width 211 height 15
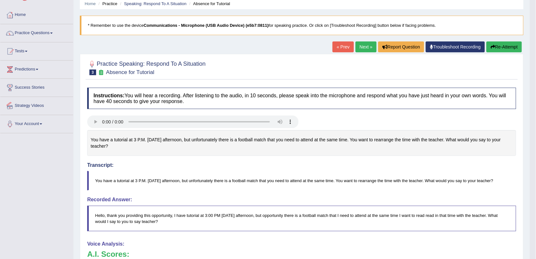
scroll to position [40, 0]
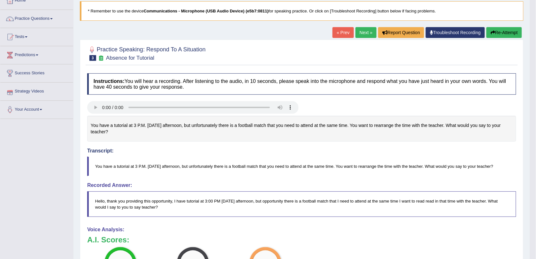
click at [365, 34] on link "Next »" at bounding box center [365, 32] width 21 height 11
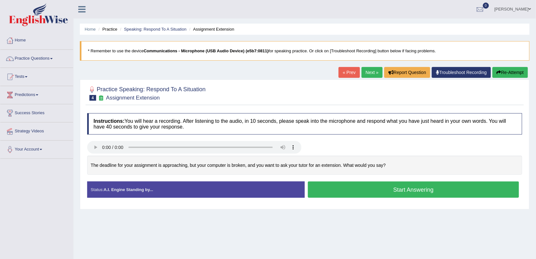
click at [322, 190] on button "Start Answering" at bounding box center [413, 190] width 211 height 16
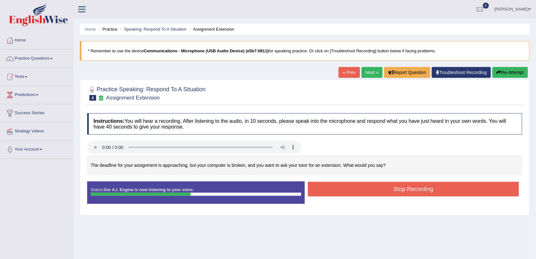
click at [332, 190] on button "Stop Recording" at bounding box center [413, 189] width 211 height 15
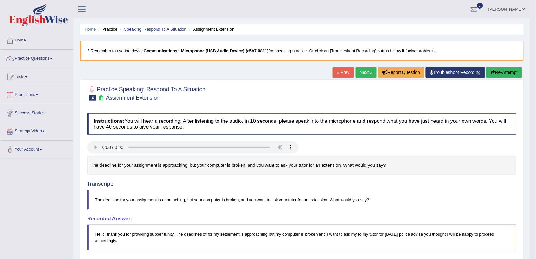
click at [363, 72] on link "Next »" at bounding box center [365, 72] width 21 height 11
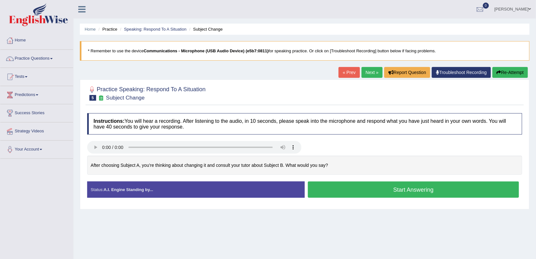
click at [371, 72] on link "Next »" at bounding box center [371, 72] width 21 height 11
click at [357, 195] on button "Start Answering" at bounding box center [413, 190] width 211 height 16
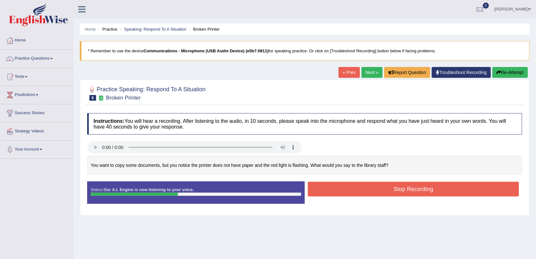
click at [360, 188] on button "Stop Recording" at bounding box center [413, 189] width 211 height 15
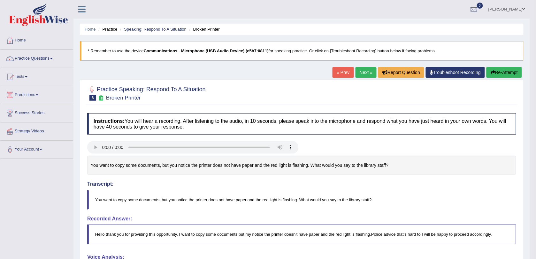
click at [366, 71] on link "Next »" at bounding box center [365, 72] width 21 height 11
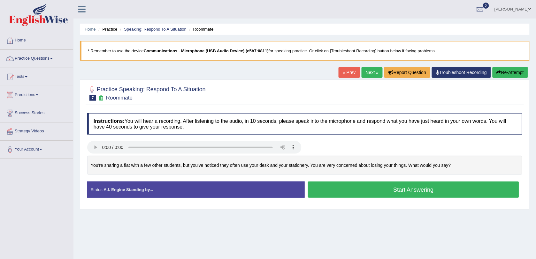
click at [324, 187] on button "Start Answering" at bounding box center [413, 190] width 211 height 16
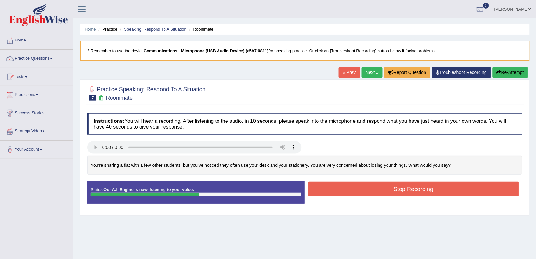
click at [326, 187] on button "Stop Recording" at bounding box center [413, 189] width 211 height 15
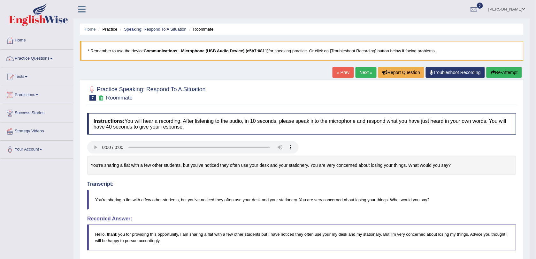
click at [360, 73] on link "Next »" at bounding box center [365, 72] width 21 height 11
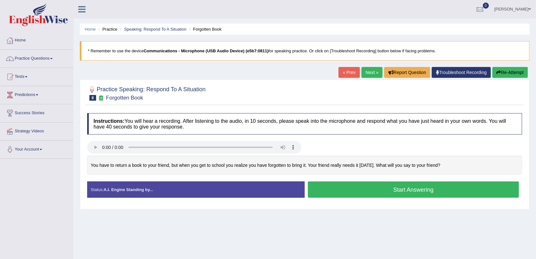
click at [331, 195] on button "Start Answering" at bounding box center [413, 190] width 211 height 16
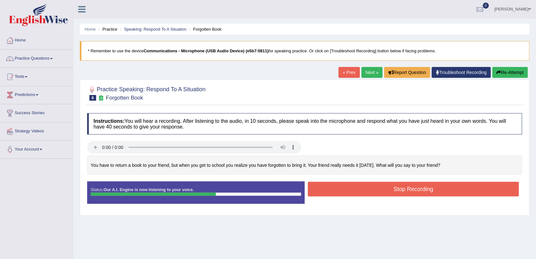
click at [331, 190] on button "Stop Recording" at bounding box center [413, 189] width 211 height 15
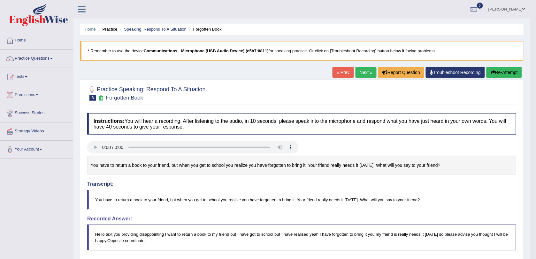
click at [365, 71] on link "Next »" at bounding box center [365, 72] width 21 height 11
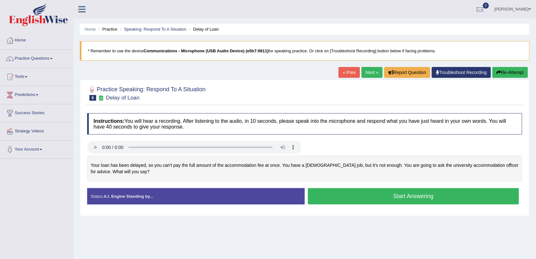
click at [355, 197] on button "Start Answering" at bounding box center [413, 196] width 211 height 16
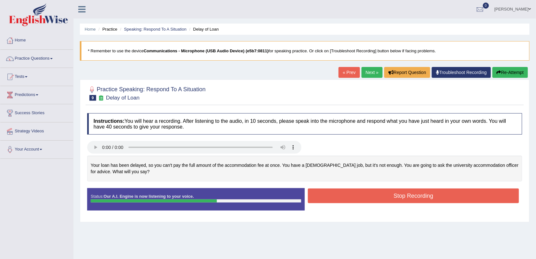
click at [356, 197] on button "Stop Recording" at bounding box center [413, 196] width 211 height 15
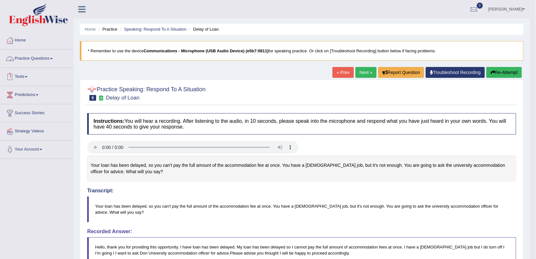
click at [26, 59] on link "Practice Questions" at bounding box center [36, 58] width 73 height 16
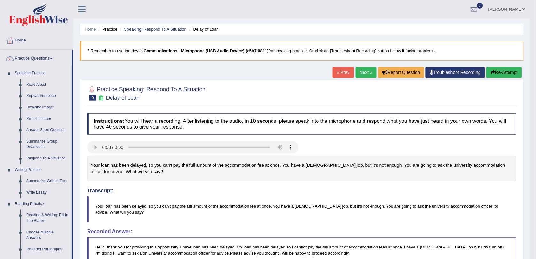
click at [366, 72] on link "Next »" at bounding box center [365, 72] width 21 height 11
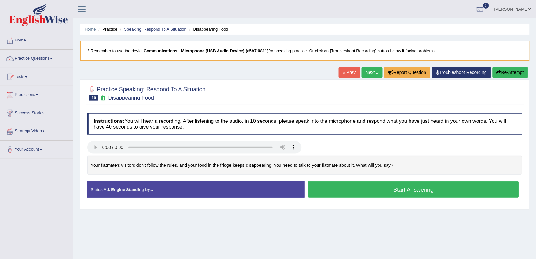
click at [347, 195] on button "Start Answering" at bounding box center [413, 190] width 211 height 16
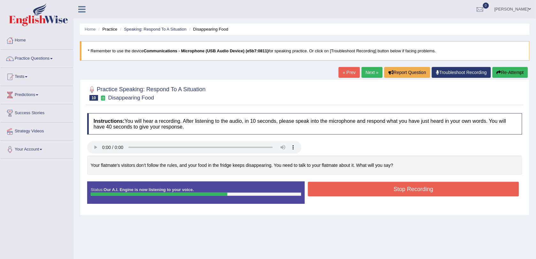
click at [350, 192] on button "Stop Recording" at bounding box center [413, 189] width 211 height 15
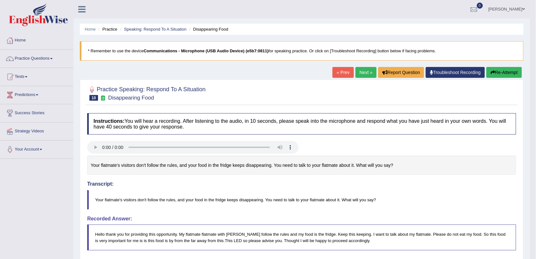
click at [365, 70] on link "Next »" at bounding box center [365, 72] width 21 height 11
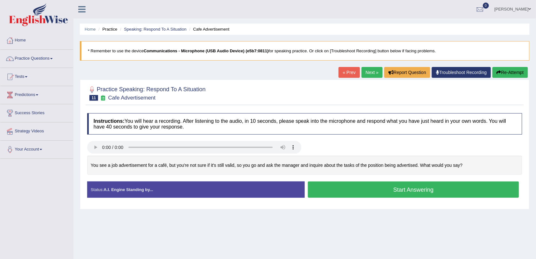
click at [379, 190] on button "Start Answering" at bounding box center [413, 190] width 211 height 16
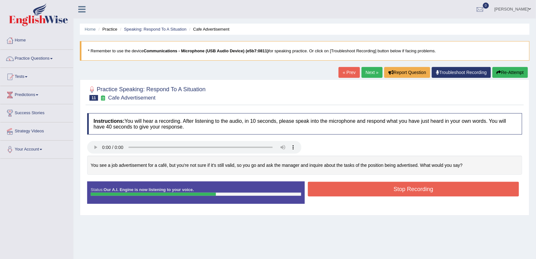
click at [379, 190] on button "Stop Recording" at bounding box center [413, 189] width 211 height 15
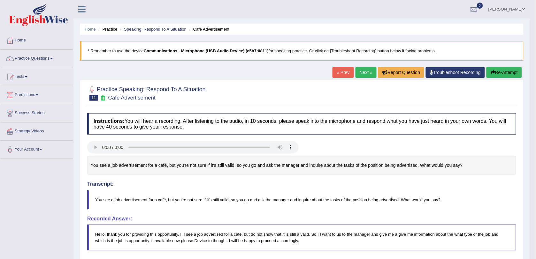
click at [364, 70] on link "Next »" at bounding box center [365, 72] width 21 height 11
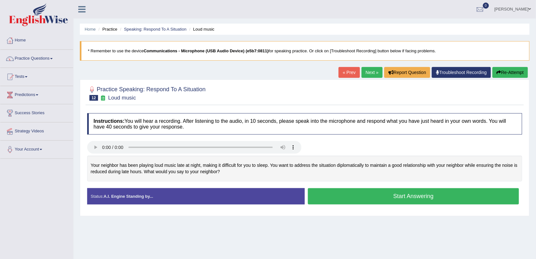
click at [341, 199] on button "Start Answering" at bounding box center [413, 196] width 211 height 16
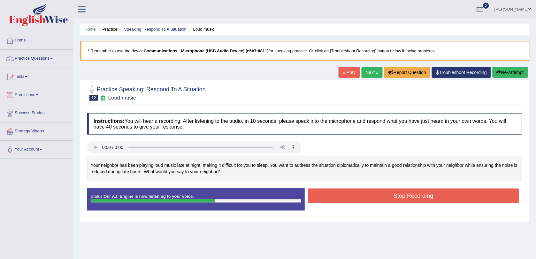
click at [341, 199] on button "Stop Recording" at bounding box center [413, 196] width 211 height 15
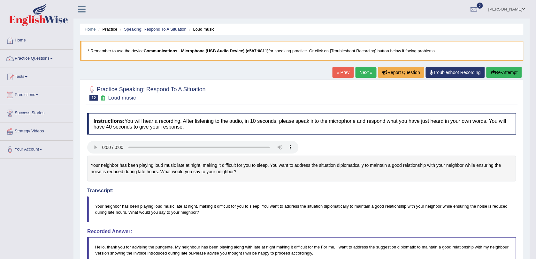
click at [362, 74] on link "Next »" at bounding box center [365, 72] width 21 height 11
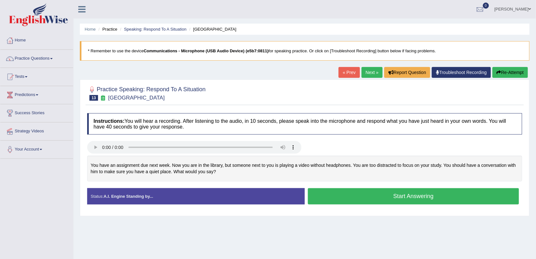
click at [402, 195] on button "Start Answering" at bounding box center [413, 196] width 211 height 16
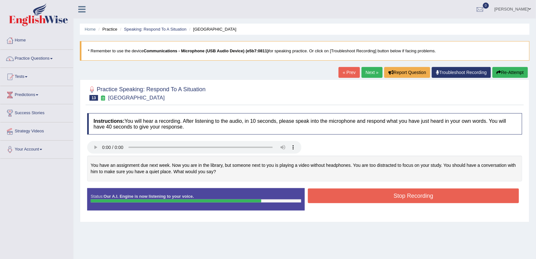
click at [398, 200] on button "Stop Recording" at bounding box center [413, 196] width 211 height 15
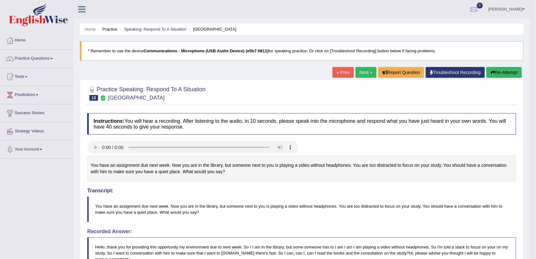
click at [366, 75] on link "Next »" at bounding box center [365, 72] width 21 height 11
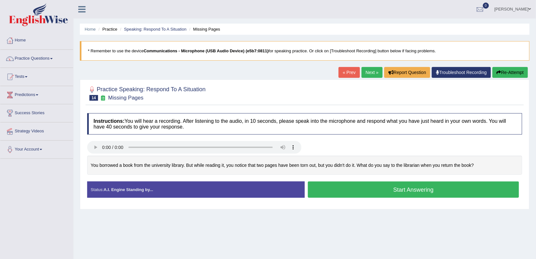
click at [358, 195] on button "Start Answering" at bounding box center [413, 190] width 211 height 16
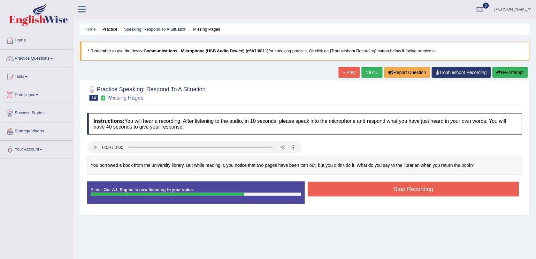
click at [368, 195] on button "Stop Recording" at bounding box center [413, 189] width 211 height 15
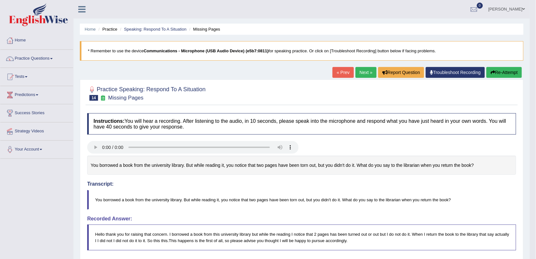
click at [360, 70] on link "Next »" at bounding box center [365, 72] width 21 height 11
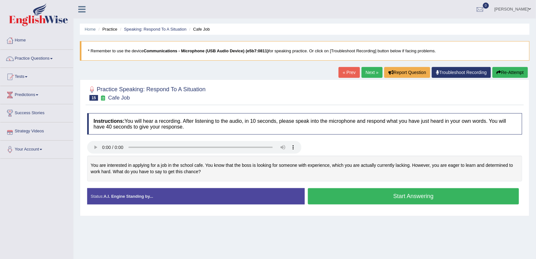
click at [330, 193] on button "Start Answering" at bounding box center [413, 196] width 211 height 16
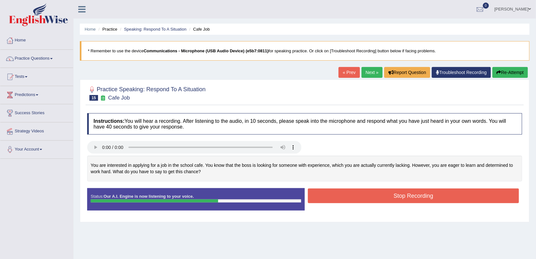
click at [331, 193] on button "Stop Recording" at bounding box center [413, 196] width 211 height 15
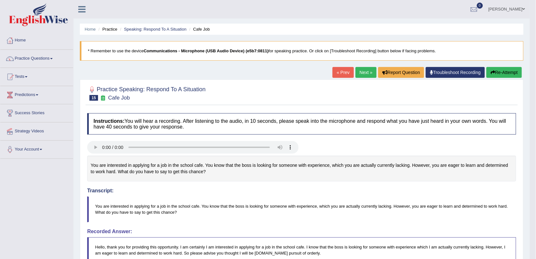
click at [363, 72] on link "Next »" at bounding box center [365, 72] width 21 height 11
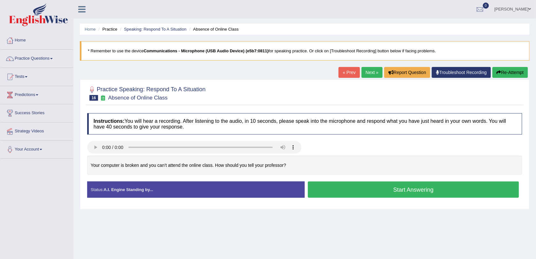
click at [355, 191] on button "Start Answering" at bounding box center [413, 190] width 211 height 16
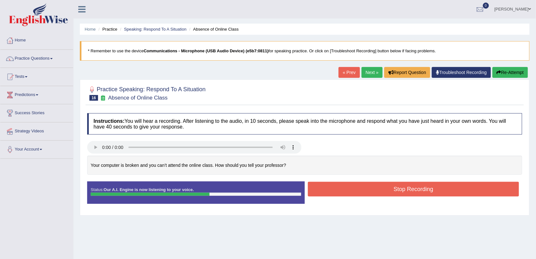
click at [356, 187] on button "Stop Recording" at bounding box center [413, 189] width 211 height 15
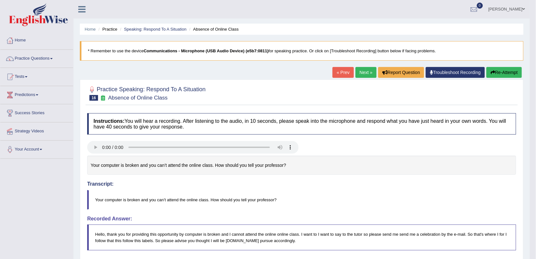
click at [361, 74] on link "Next »" at bounding box center [365, 72] width 21 height 11
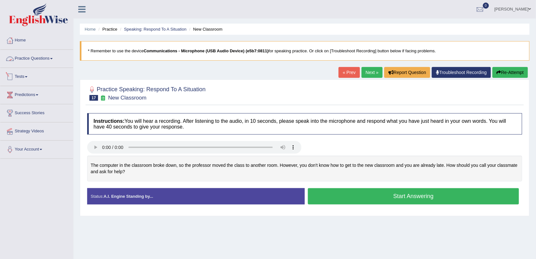
click at [39, 57] on link "Practice Questions" at bounding box center [36, 58] width 73 height 16
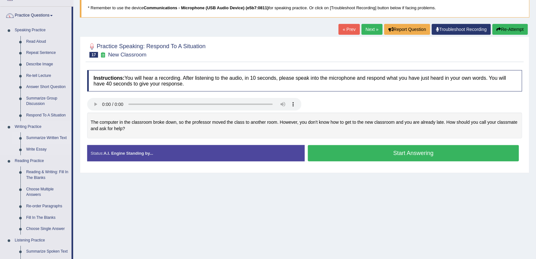
scroll to position [120, 0]
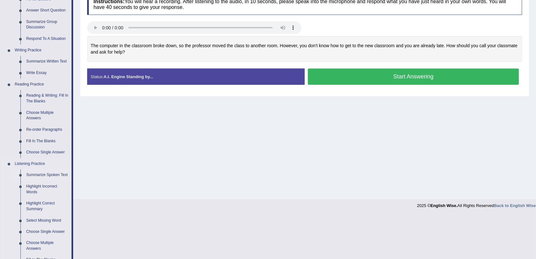
click at [47, 177] on link "Summarize Spoken Text" at bounding box center [47, 175] width 48 height 11
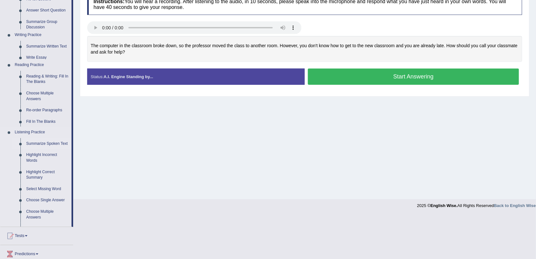
scroll to position [76, 0]
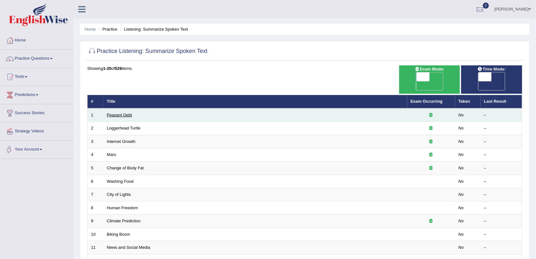
click at [116, 113] on link "Peasant Debt" at bounding box center [119, 115] width 25 height 5
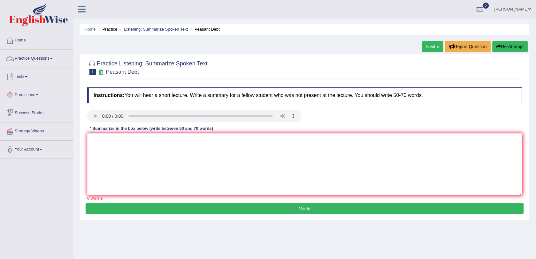
click at [27, 63] on link "Practice Questions" at bounding box center [36, 58] width 73 height 16
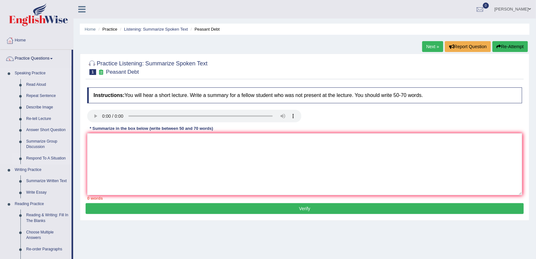
click at [34, 157] on link "Respond To A Situation" at bounding box center [47, 158] width 48 height 11
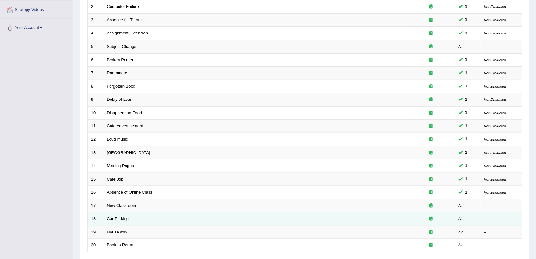
scroll to position [165, 0]
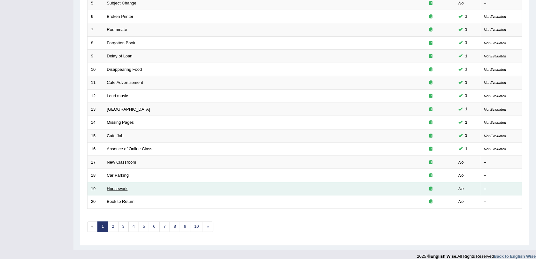
click at [122, 186] on link "Housework" at bounding box center [117, 188] width 21 height 5
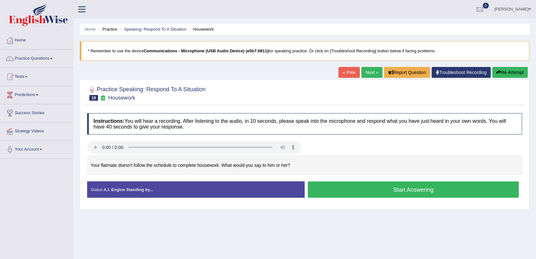
click at [376, 76] on link "Next »" at bounding box center [371, 72] width 21 height 11
click at [372, 75] on link "Next »" at bounding box center [371, 72] width 21 height 11
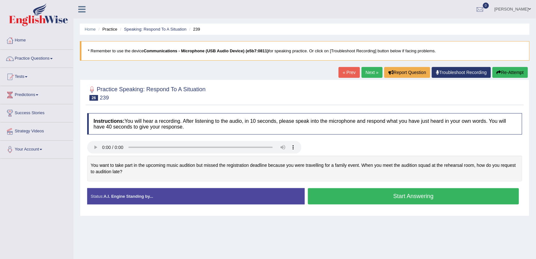
click at [527, 9] on link "[PERSON_NAME]" at bounding box center [512, 8] width 46 height 17
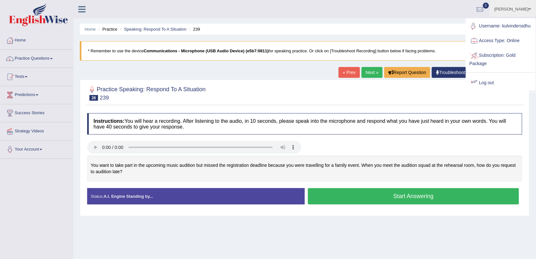
click at [488, 83] on link "Log out" at bounding box center [500, 83] width 69 height 15
